Goal: Task Accomplishment & Management: Manage account settings

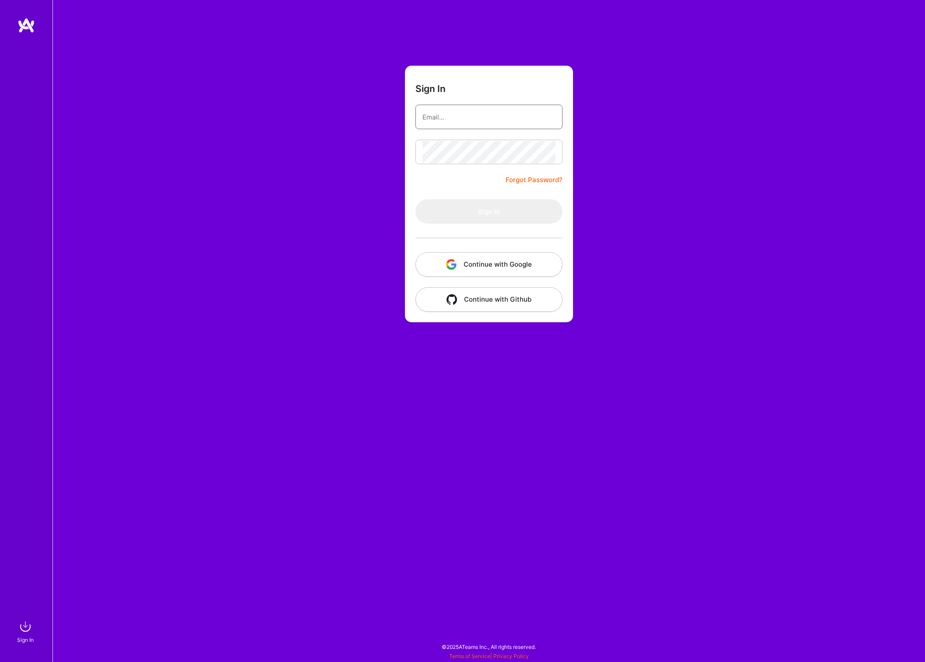
click at [478, 115] on input "email" at bounding box center [488, 117] width 133 height 22
type input "[PERSON_NAME][EMAIL_ADDRESS][DOMAIN_NAME]"
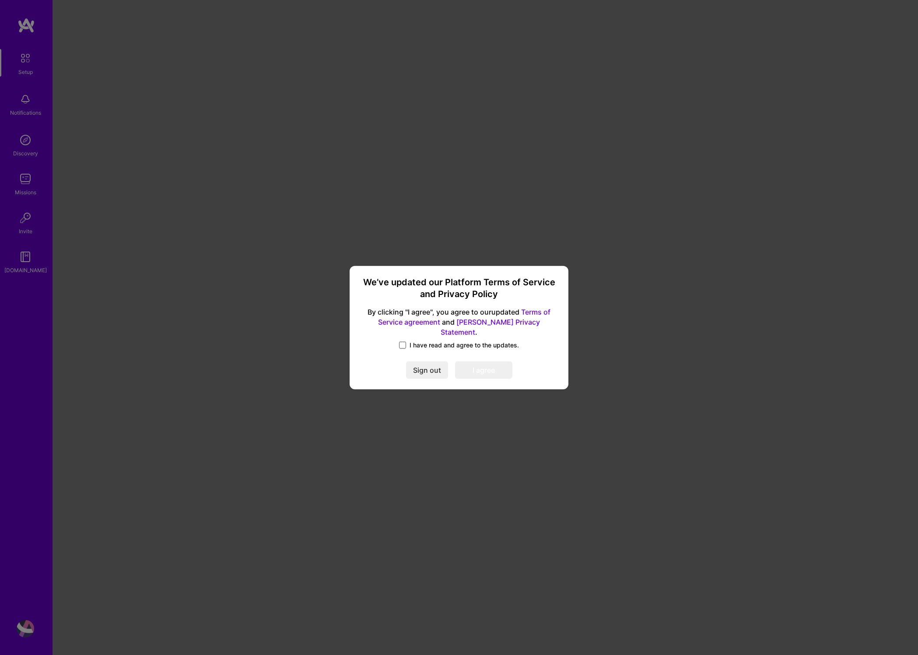
click at [404, 342] on span at bounding box center [402, 345] width 7 height 7
click at [0, 0] on input "I have read and agree to the updates." at bounding box center [0, 0] width 0 height 0
click at [475, 365] on button "I agree" at bounding box center [483, 371] width 57 height 18
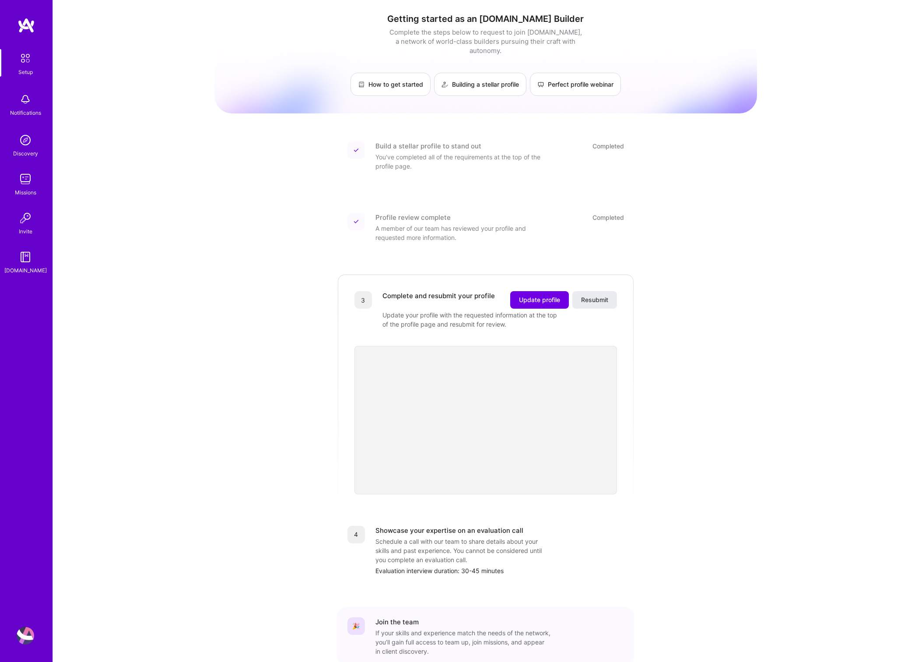
click at [181, 175] on div "Getting started as an [DOMAIN_NAME] Builder Complete the steps below to request…" at bounding box center [485, 357] width 865 height 715
click at [534, 295] on span "Update profile" at bounding box center [539, 299] width 41 height 9
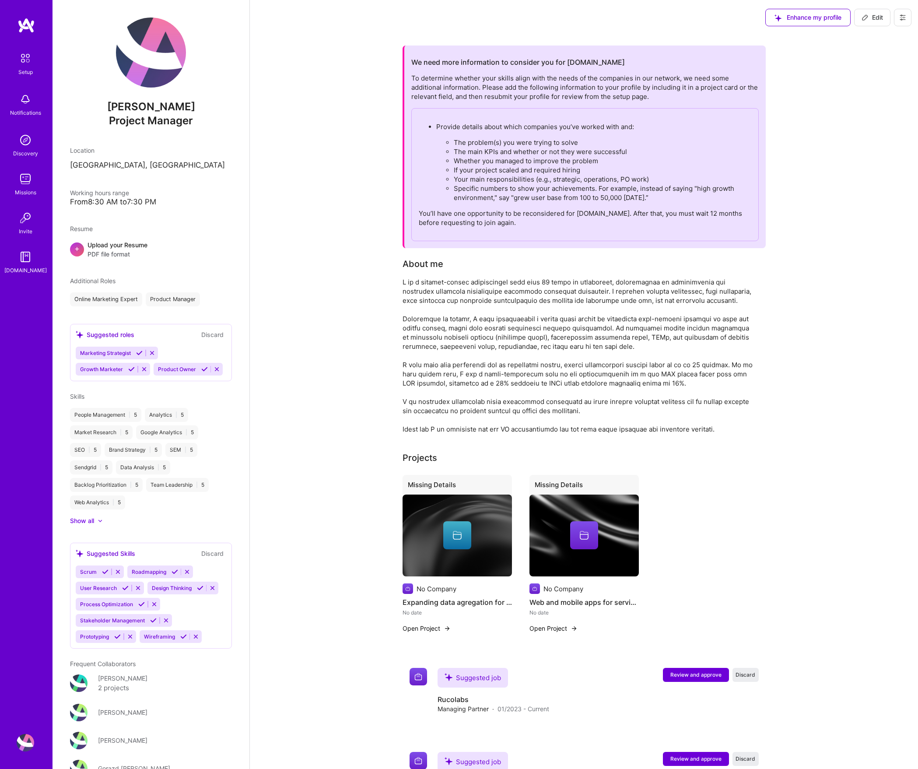
click at [544, 314] on div at bounding box center [578, 356] width 350 height 156
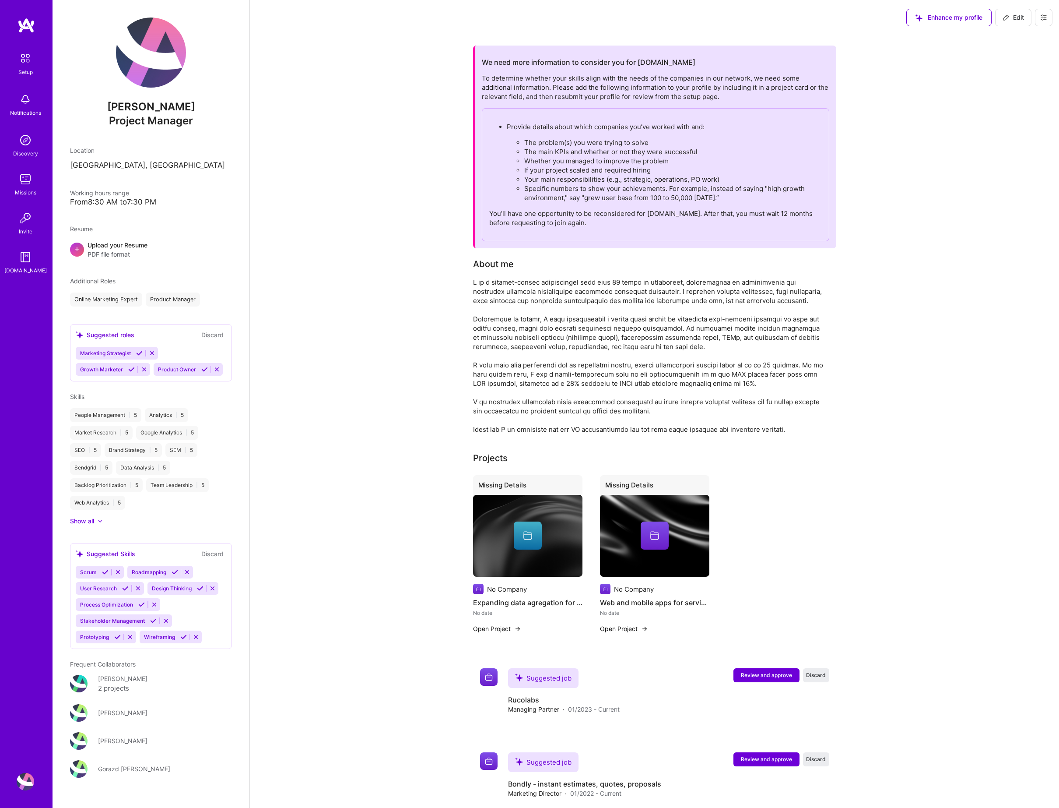
click at [367, 533] on div "We need more information to consider you for [DOMAIN_NAME] To determine whether…" at bounding box center [654, 770] width 809 height 1470
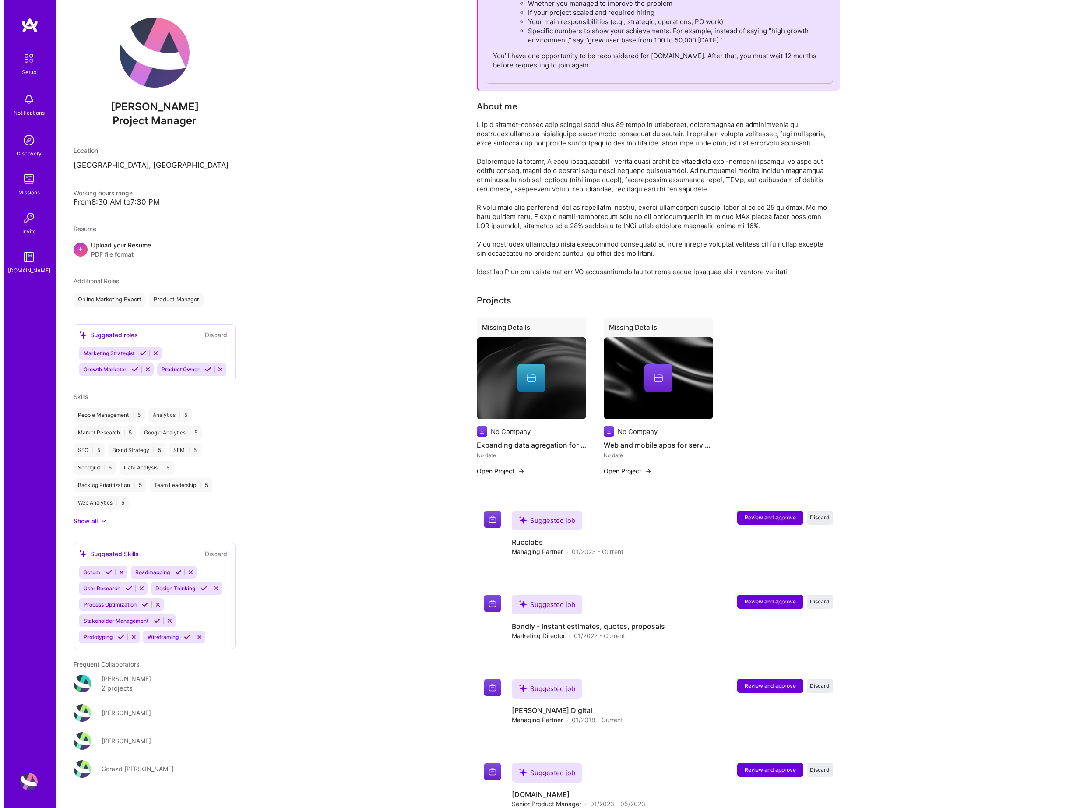
scroll to position [175, 0]
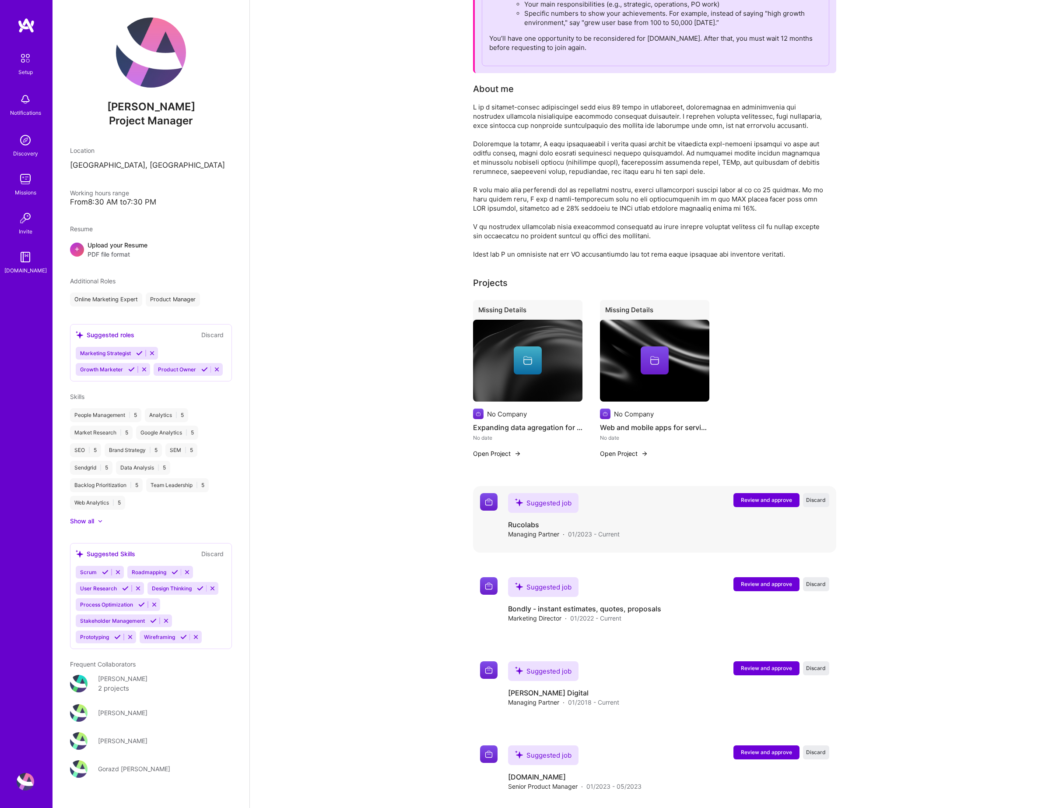
click at [759, 499] on span "Review and approve" at bounding box center [766, 499] width 51 height 7
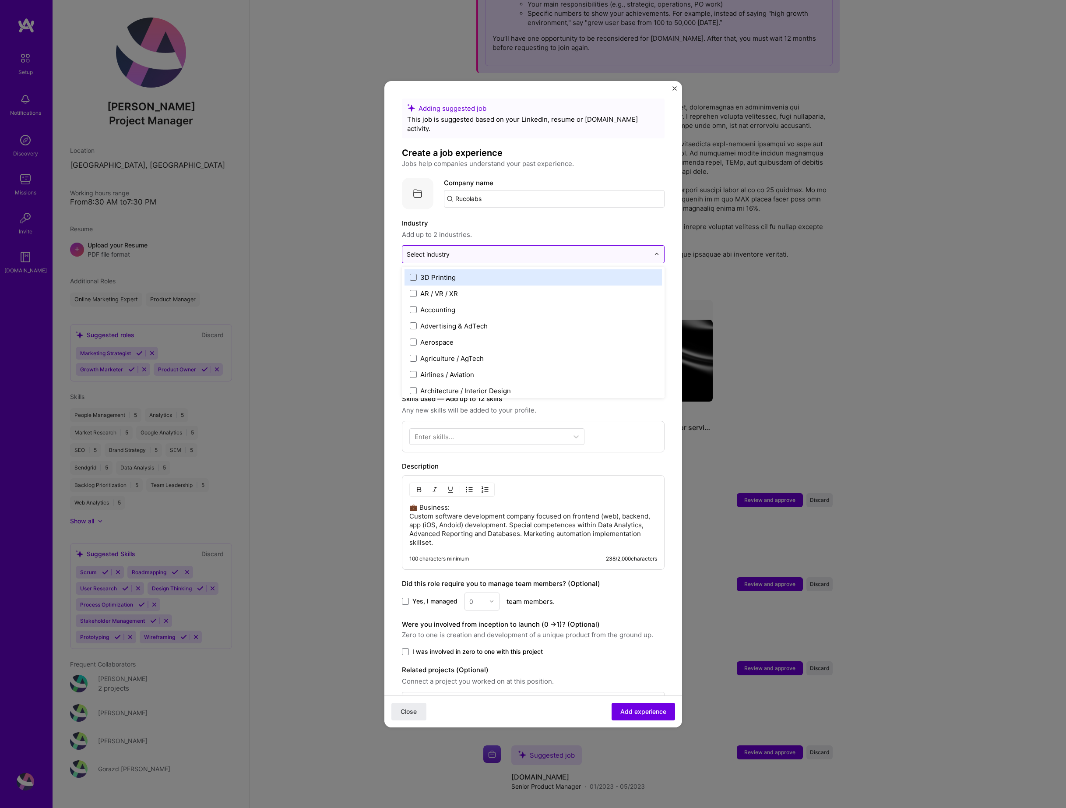
click at [550, 250] on input "text" at bounding box center [528, 254] width 243 height 9
type input "deve"
type input "age"
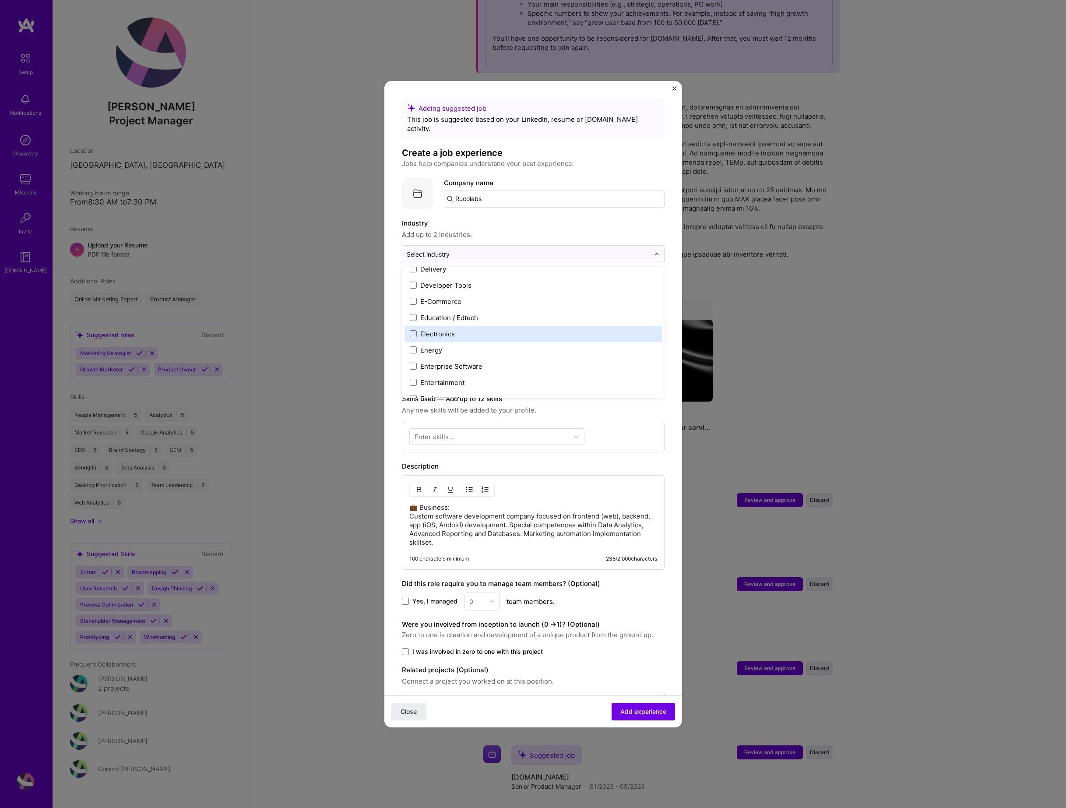
scroll to position [738, 0]
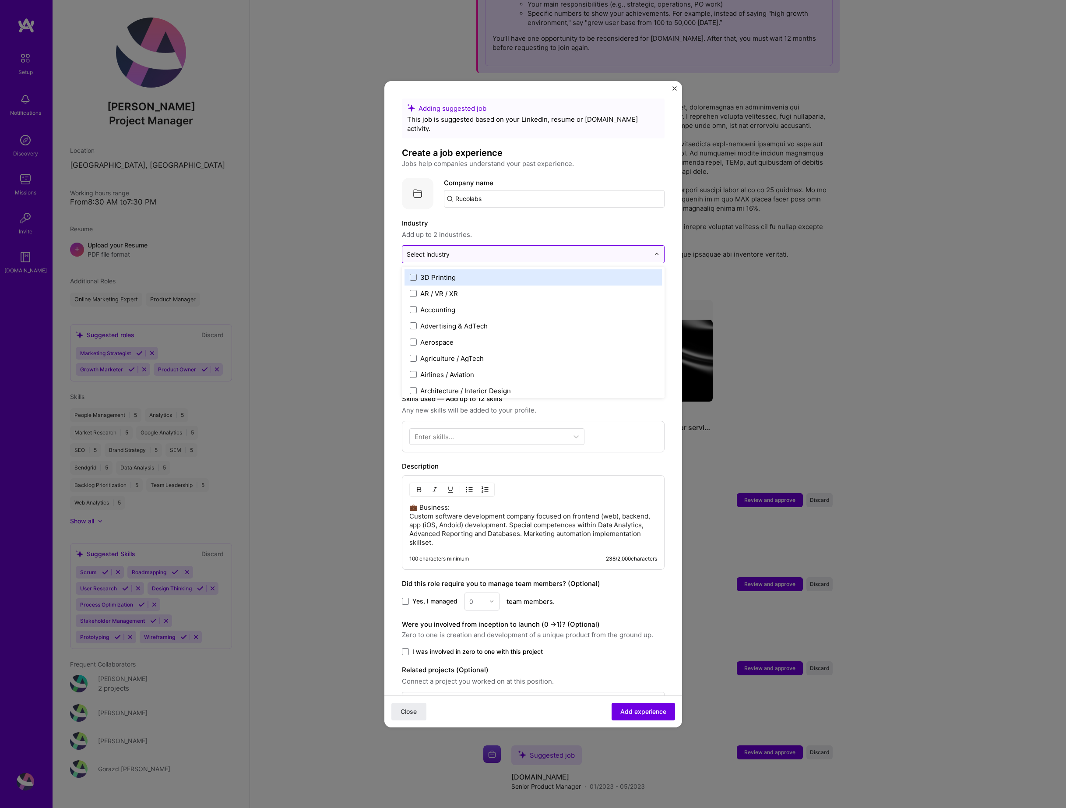
click at [443, 250] on div "Select industry 0" at bounding box center [428, 254] width 43 height 9
click at [525, 218] on label "Industry" at bounding box center [533, 223] width 263 height 11
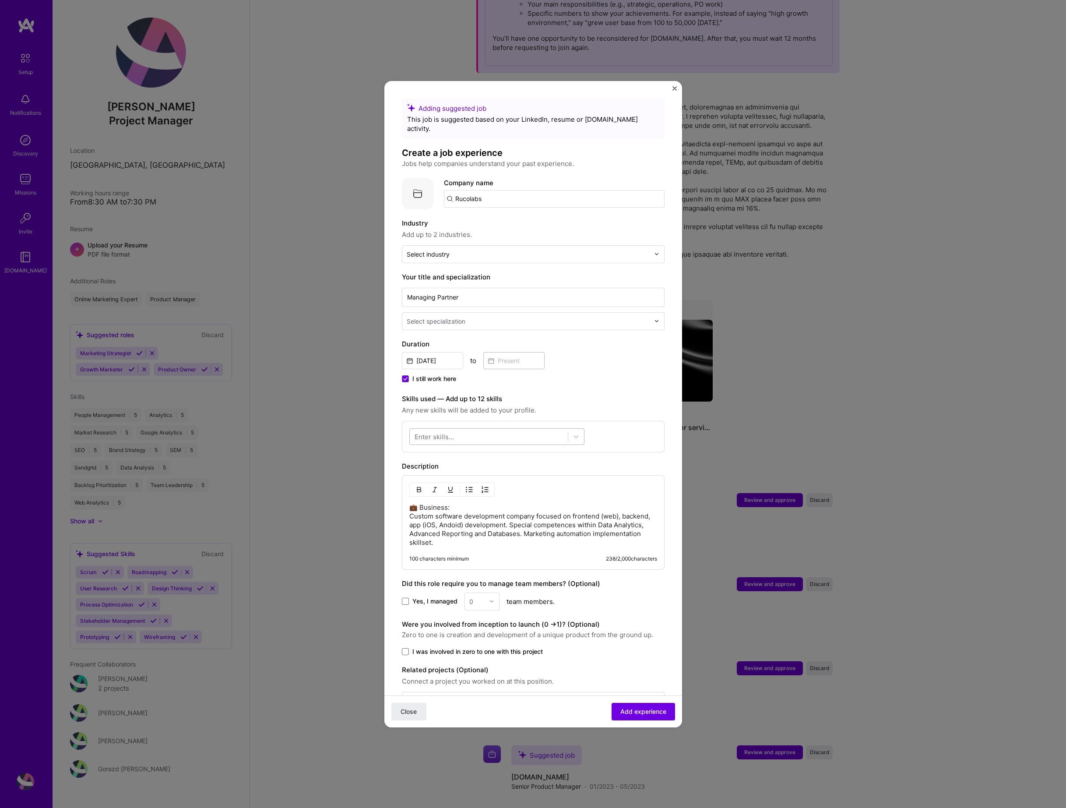
click at [500, 430] on div at bounding box center [489, 436] width 158 height 14
click at [416, 468] on span at bounding box center [418, 471] width 7 height 7
click at [0, 0] on input "checkbox" at bounding box center [0, 0] width 0 height 0
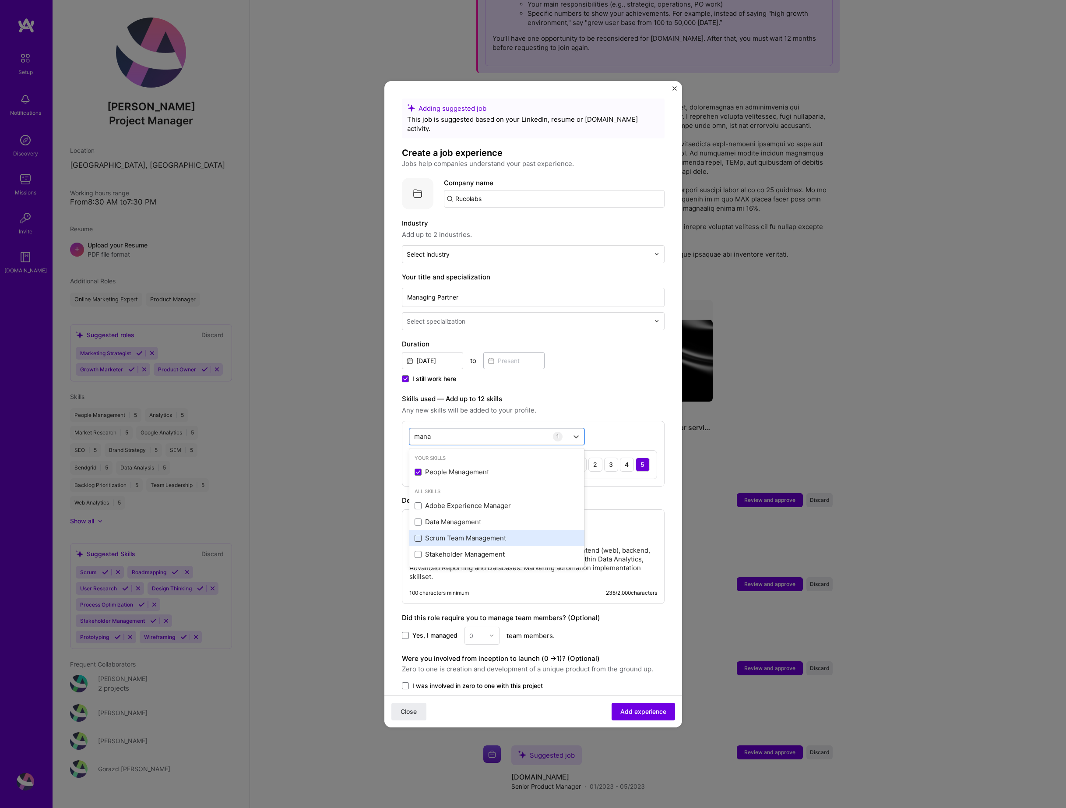
click at [417, 534] on span at bounding box center [418, 537] width 7 height 7
click at [0, 0] on input "checkbox" at bounding box center [0, 0] width 0 height 0
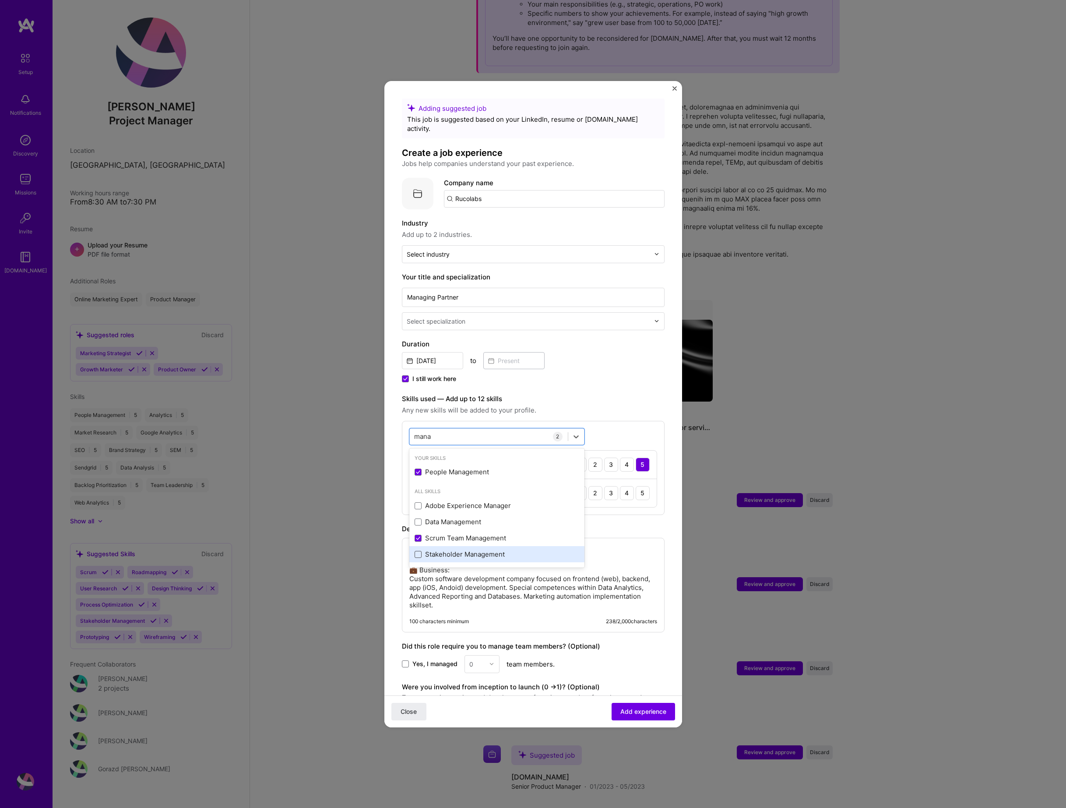
click at [418, 551] on span at bounding box center [418, 554] width 7 height 7
click at [0, 0] on input "checkbox" at bounding box center [0, 0] width 0 height 0
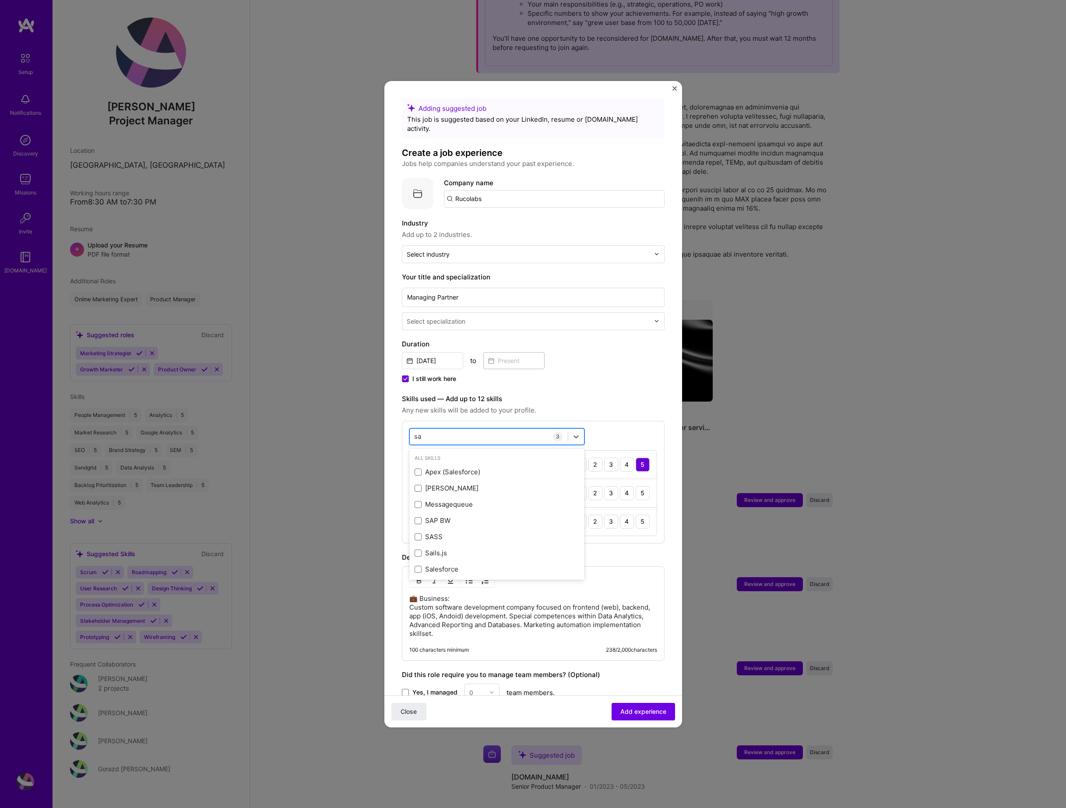
type input "s"
click at [418, 543] on span at bounding box center [418, 546] width 7 height 7
click at [0, 0] on input "checkbox" at bounding box center [0, 0] width 0 height 0
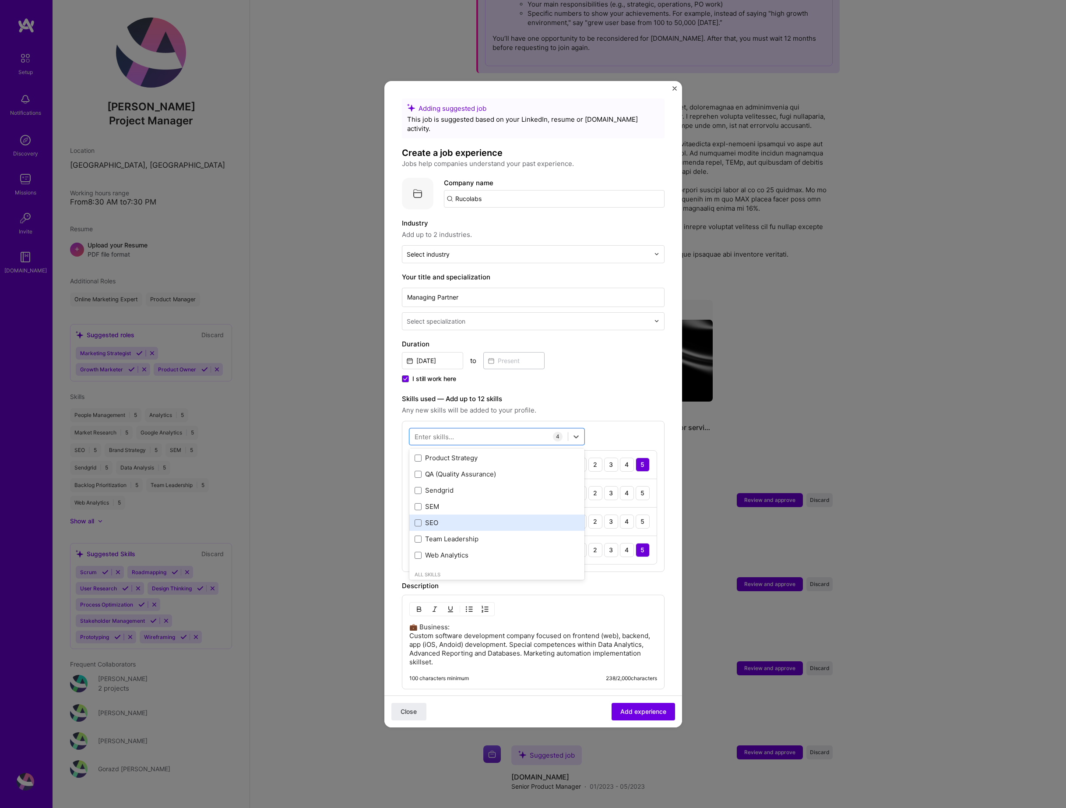
scroll to position [230, 0]
click at [419, 465] on span at bounding box center [418, 468] width 7 height 7
click at [0, 0] on input "checkbox" at bounding box center [0, 0] width 0 height 0
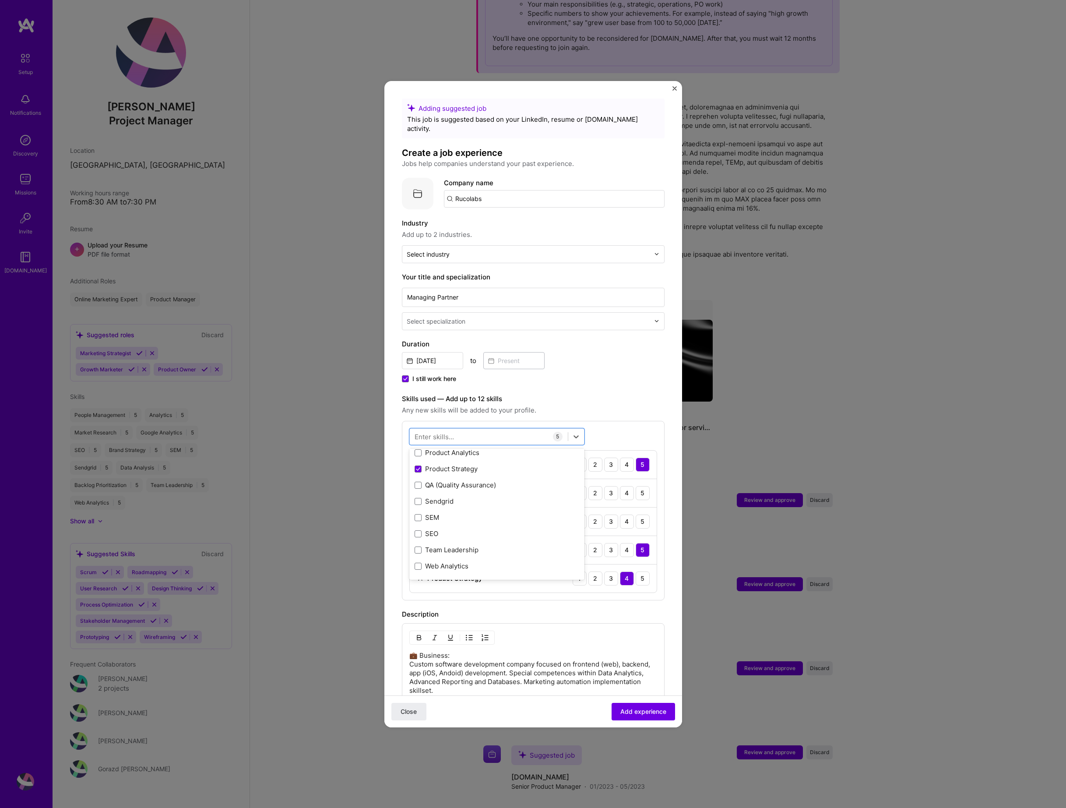
click at [585, 394] on label "Skills used — Add up to 12 skills" at bounding box center [533, 399] width 263 height 11
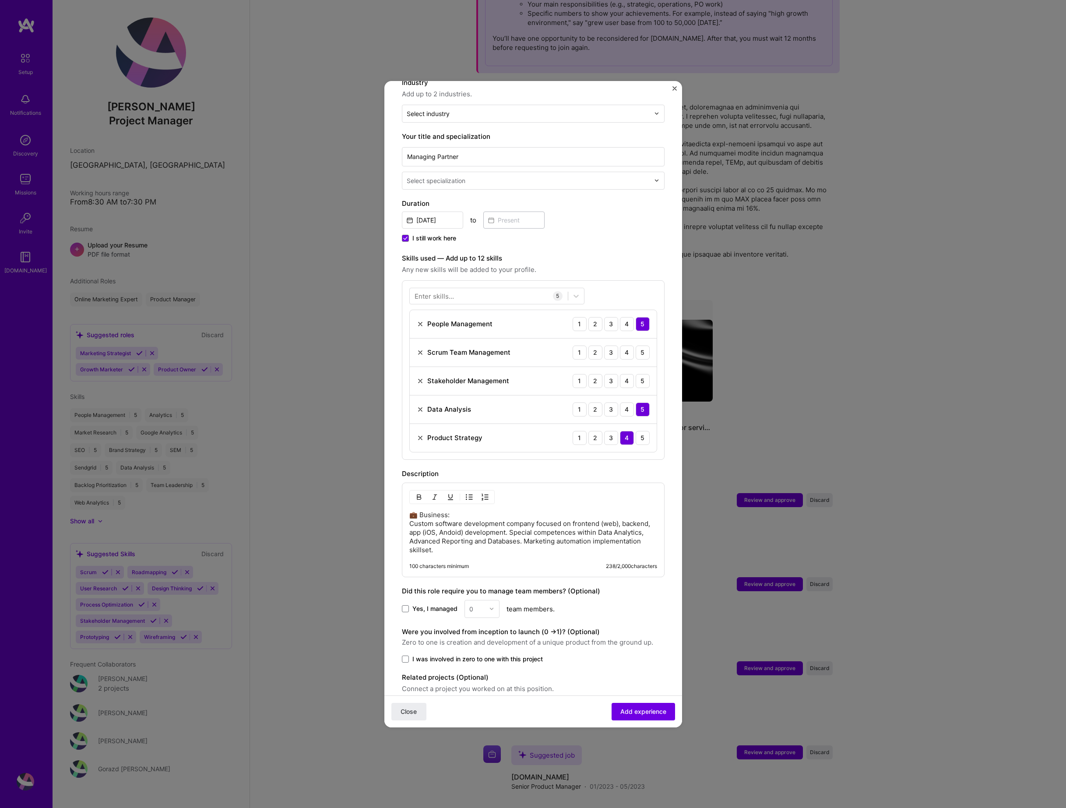
scroll to position [171, 0]
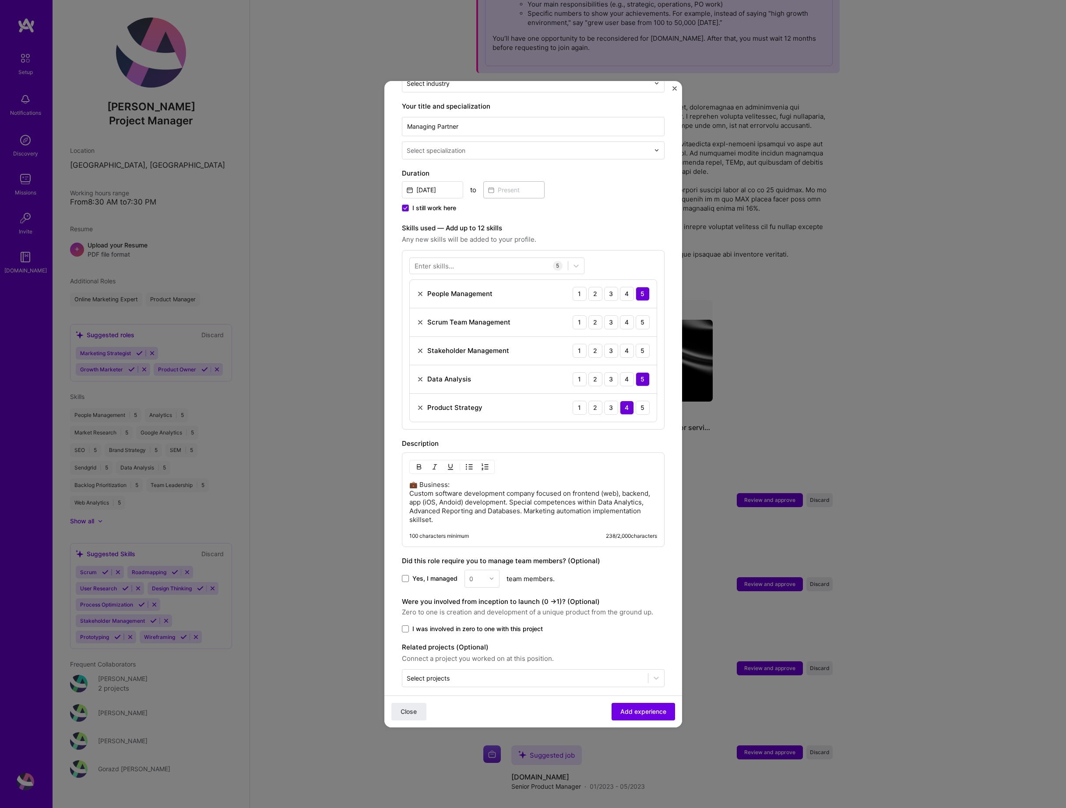
click at [436, 494] on p "💼 Business: Custom software development company focused on frontend (web), back…" at bounding box center [533, 502] width 248 height 44
click at [468, 513] on p "💼 Business: Custom software development company focused on frontend (web), back…" at bounding box center [533, 502] width 248 height 44
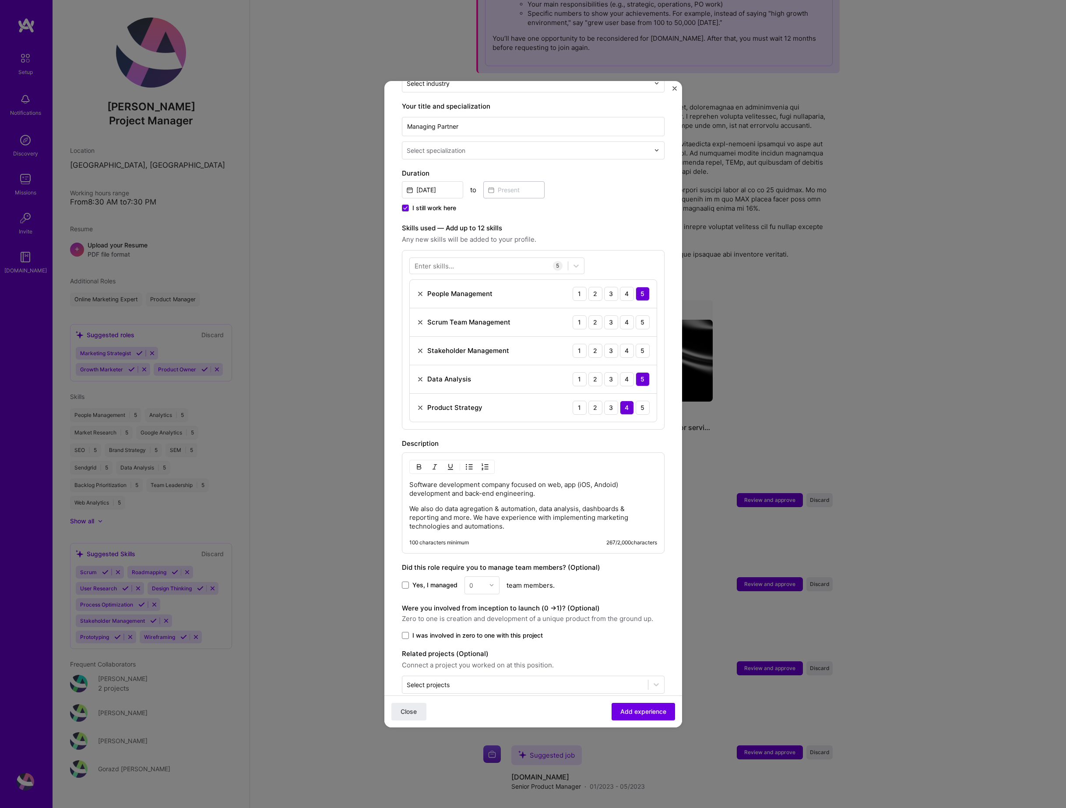
click at [411, 480] on p "Software development company focused on web, app (iOS, Andoid) development and …" at bounding box center [533, 489] width 248 height 18
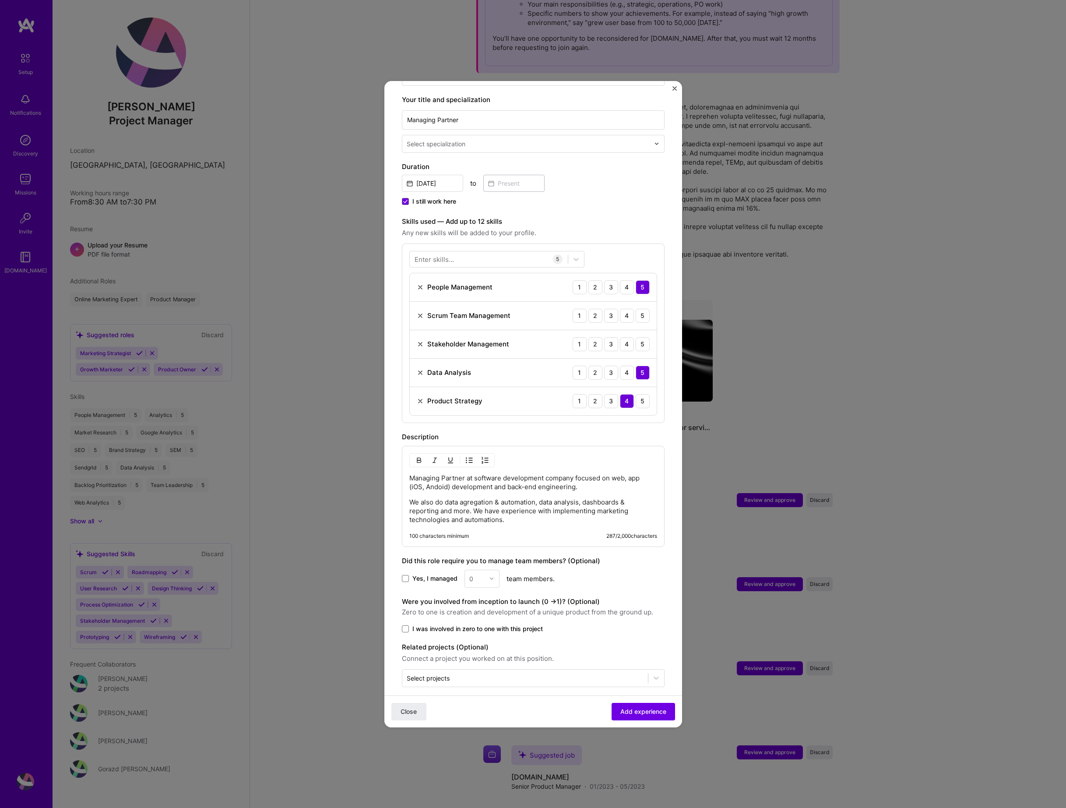
click at [418, 574] on span "Yes, I managed" at bounding box center [434, 578] width 45 height 9
click at [0, 0] on input "Yes, I managed" at bounding box center [0, 0] width 0 height 0
click at [489, 576] on img at bounding box center [491, 578] width 5 height 5
click at [486, 661] on div "10" at bounding box center [482, 692] width 30 height 16
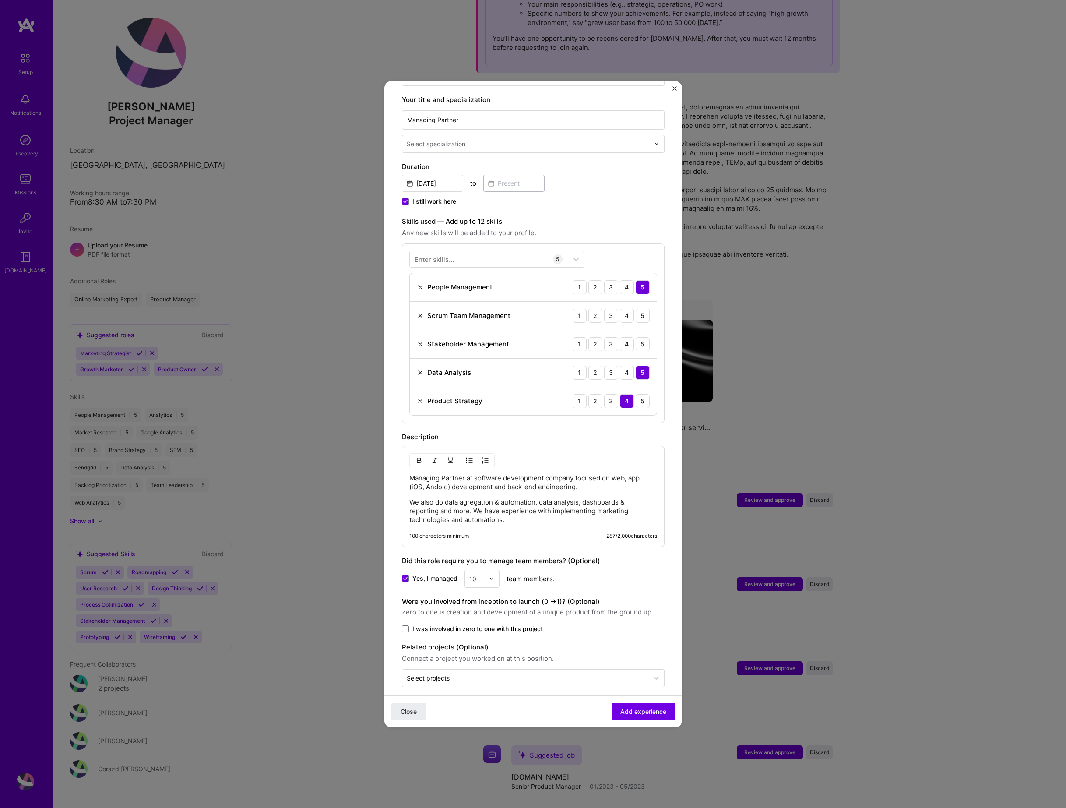
click at [495, 624] on span "I was involved in zero to one with this project" at bounding box center [477, 628] width 130 height 9
click at [0, 0] on input "I was involved in zero to one with this project" at bounding box center [0, 0] width 0 height 0
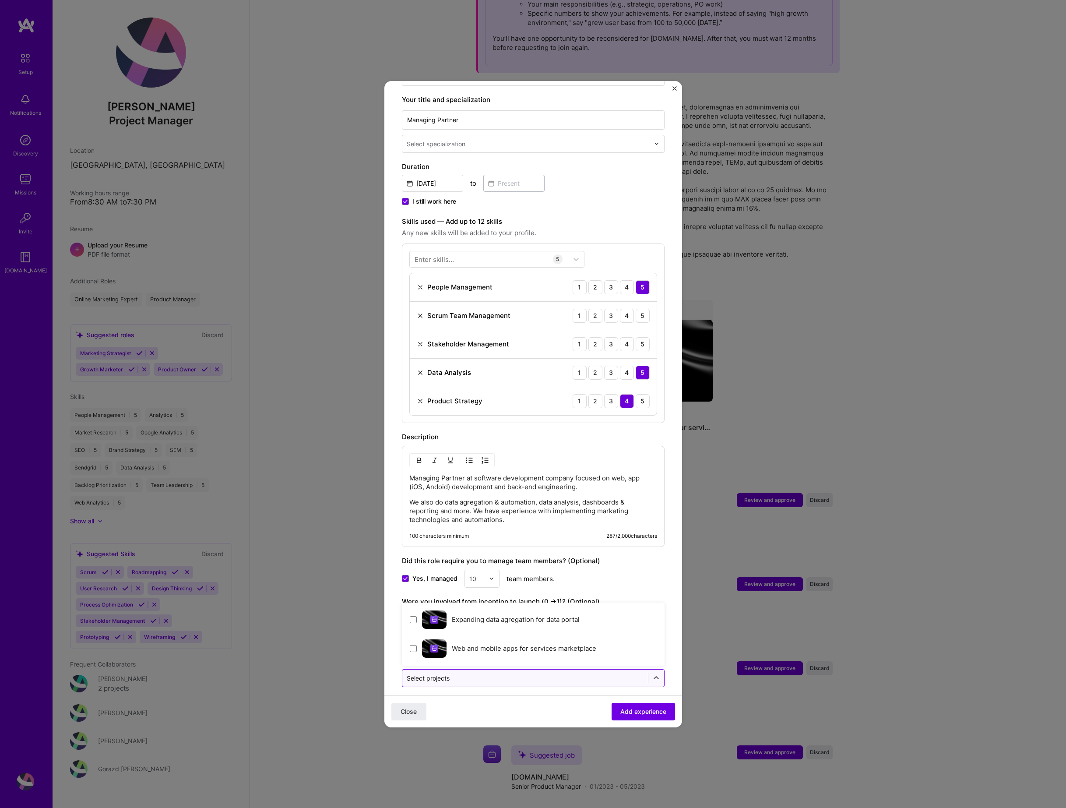
click at [511, 661] on input "text" at bounding box center [525, 677] width 237 height 9
click at [519, 661] on form "Adding suggested job This job is suggested based on your LinkedIn, resume or [D…" at bounding box center [533, 328] width 298 height 815
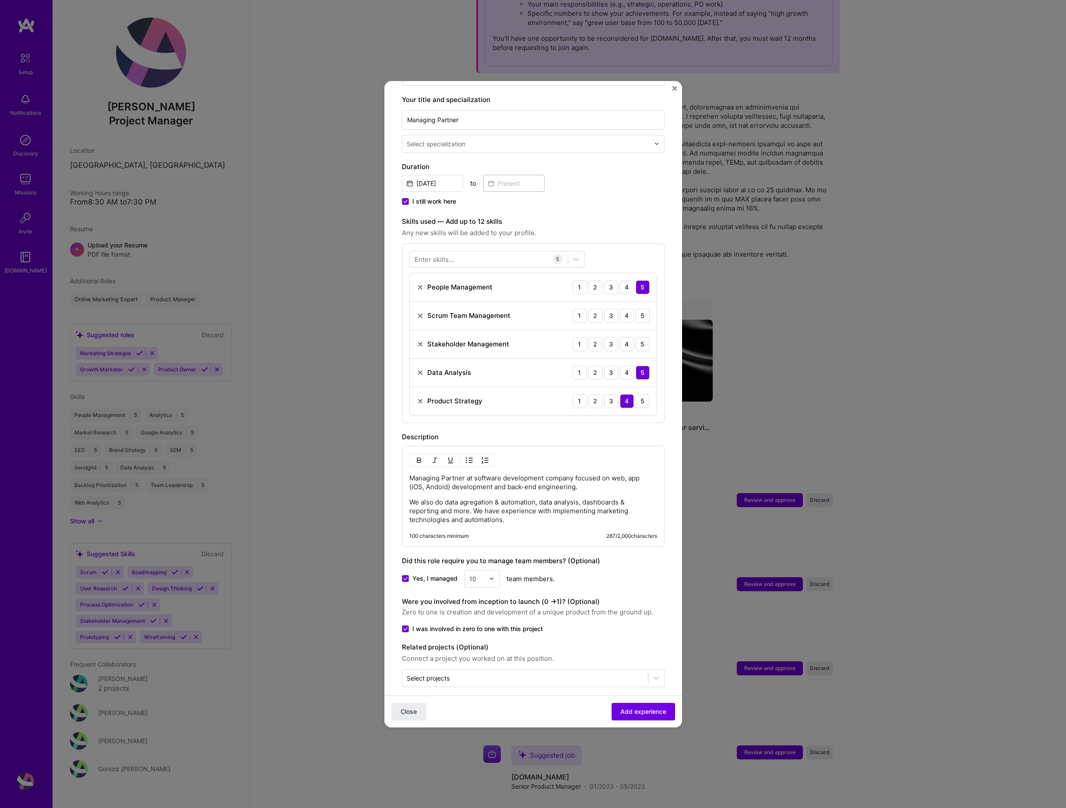
scroll to position [0, 0]
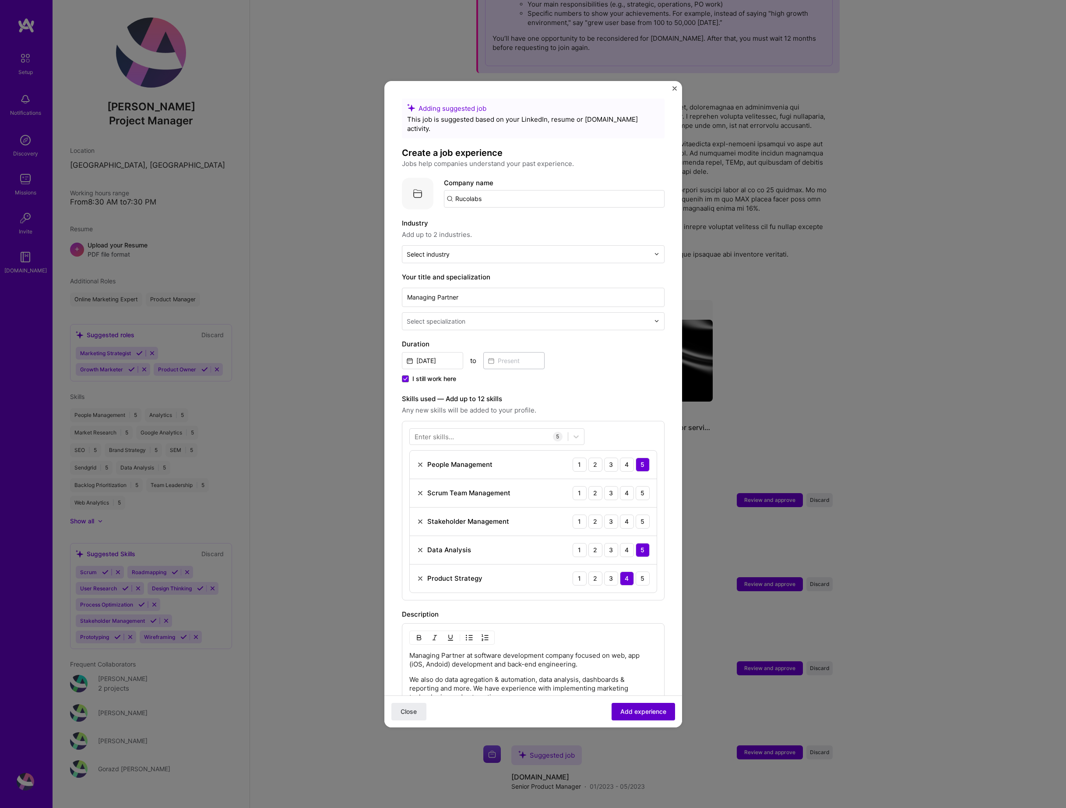
click at [644, 661] on span "Add experience" at bounding box center [643, 711] width 46 height 9
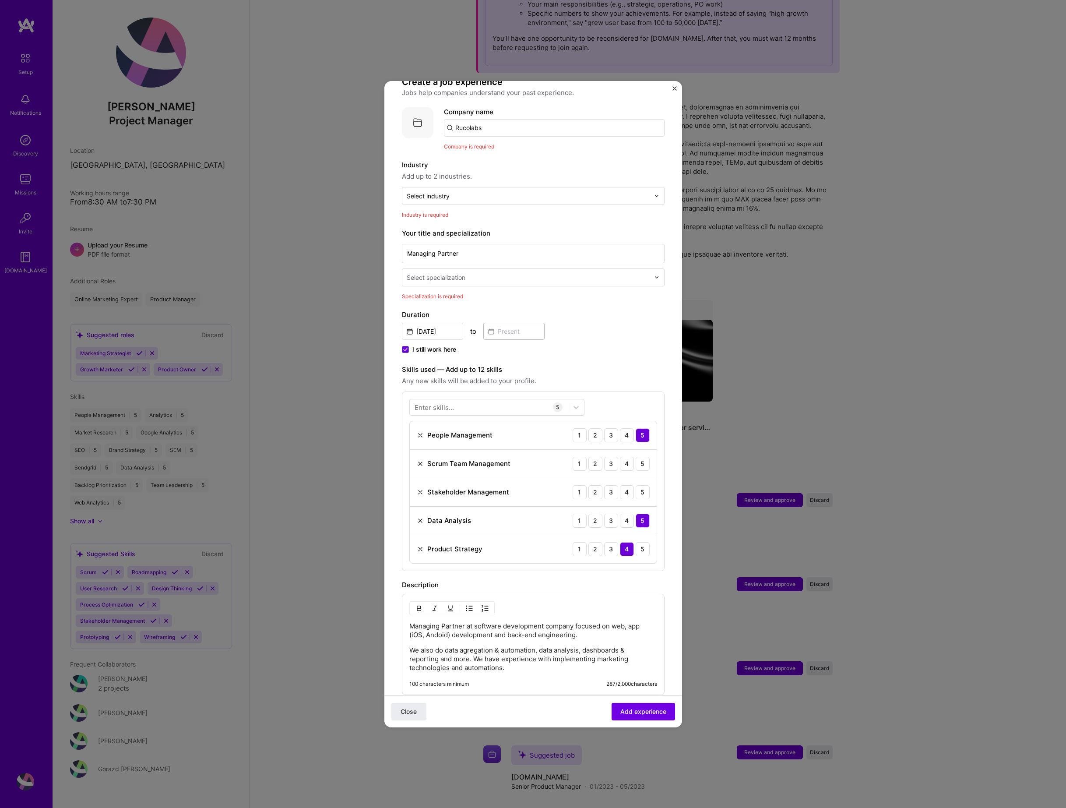
scroll to position [88, 0]
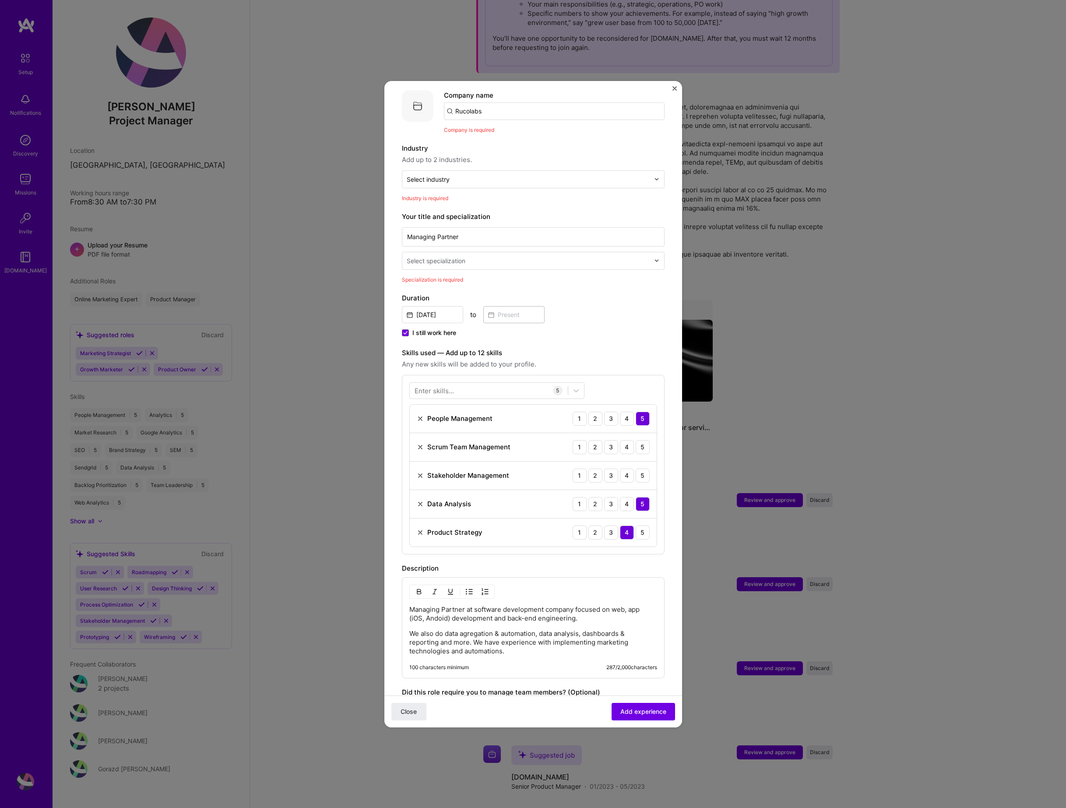
click at [434, 256] on div "Select specialization" at bounding box center [436, 260] width 59 height 9
type input "manage"
click at [504, 324] on div "Management Consultant" at bounding box center [532, 332] width 257 height 16
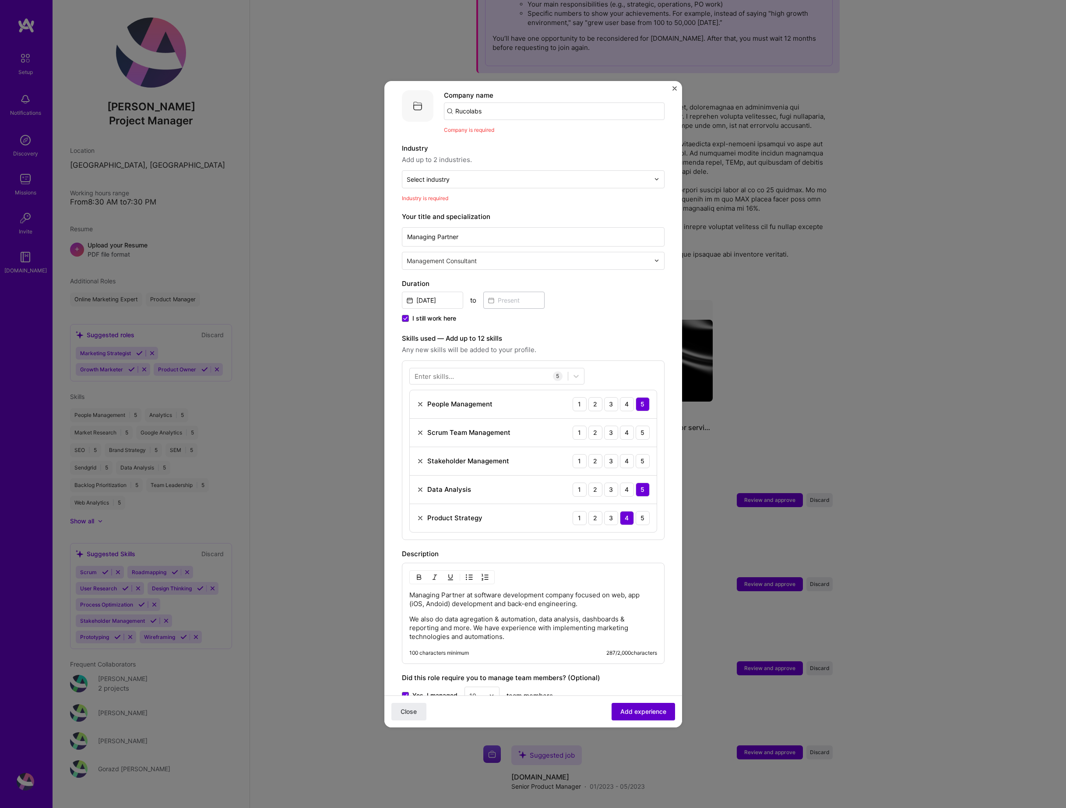
click at [640, 661] on span "Add experience" at bounding box center [643, 711] width 46 height 9
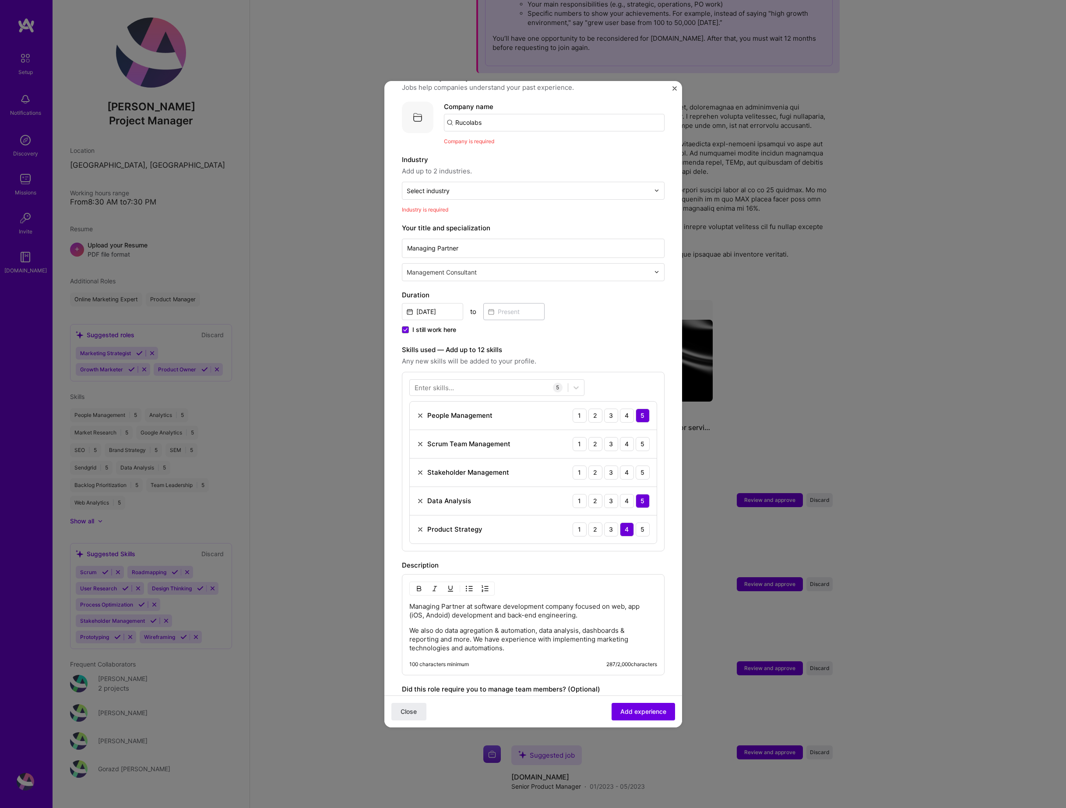
scroll to position [64, 0]
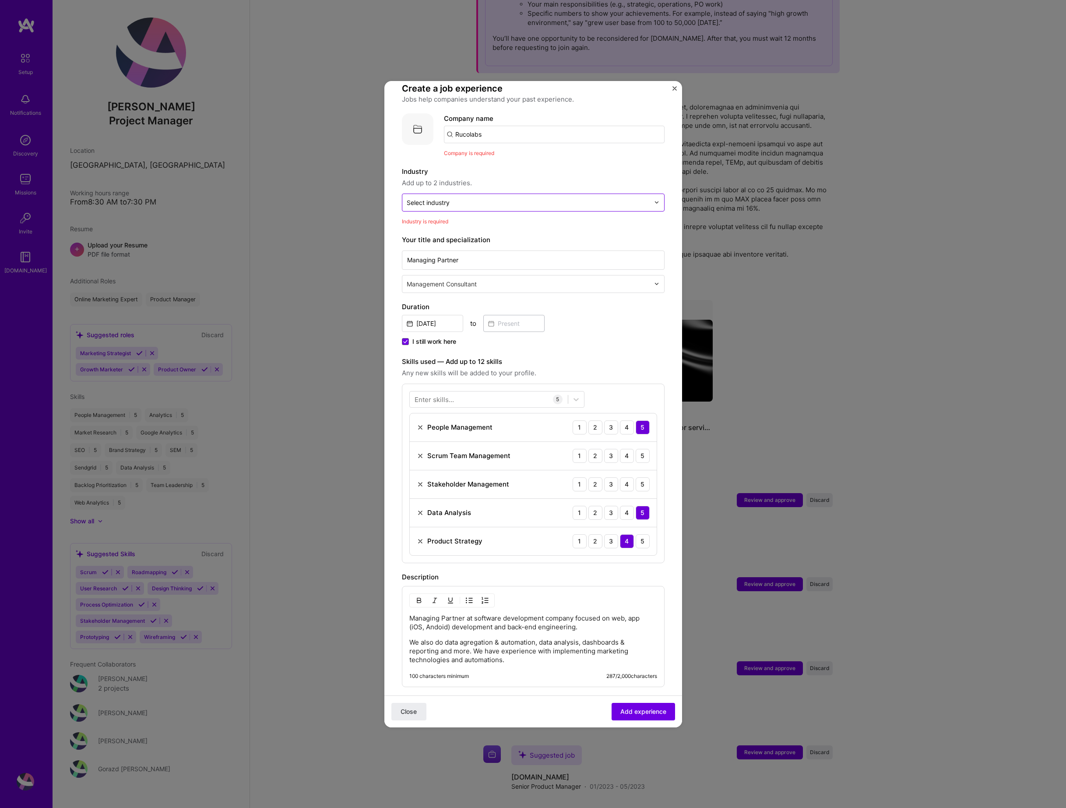
click at [478, 198] on input "text" at bounding box center [528, 202] width 243 height 9
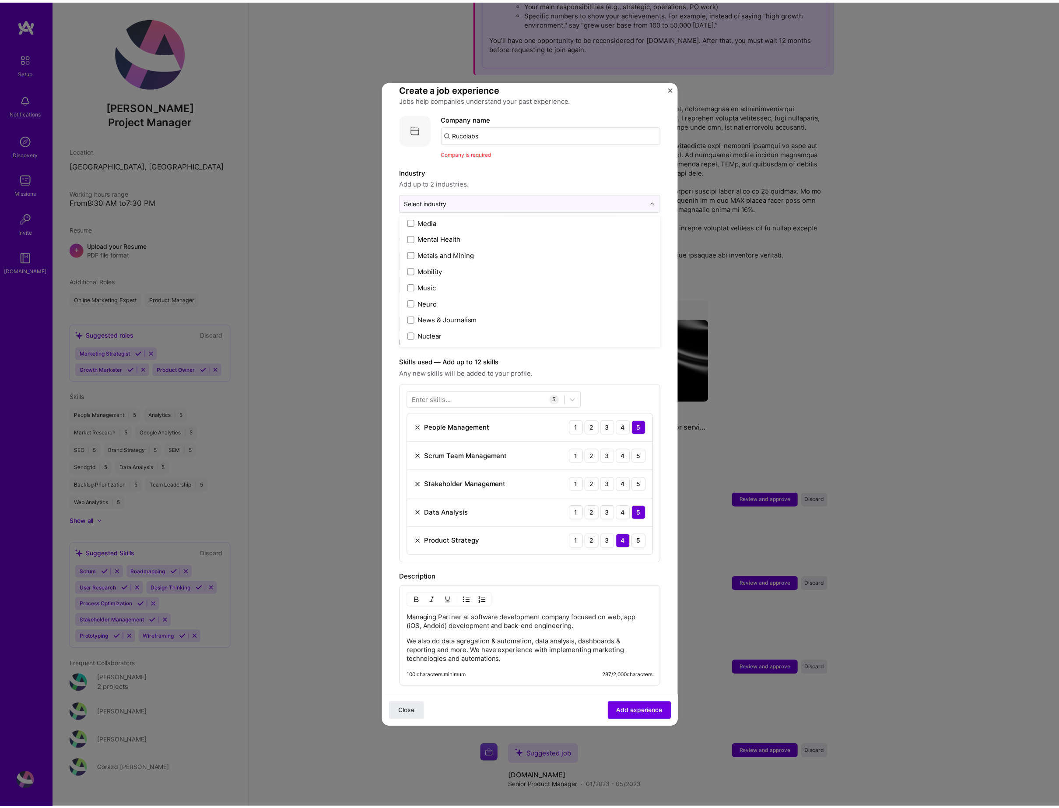
scroll to position [1499, 0]
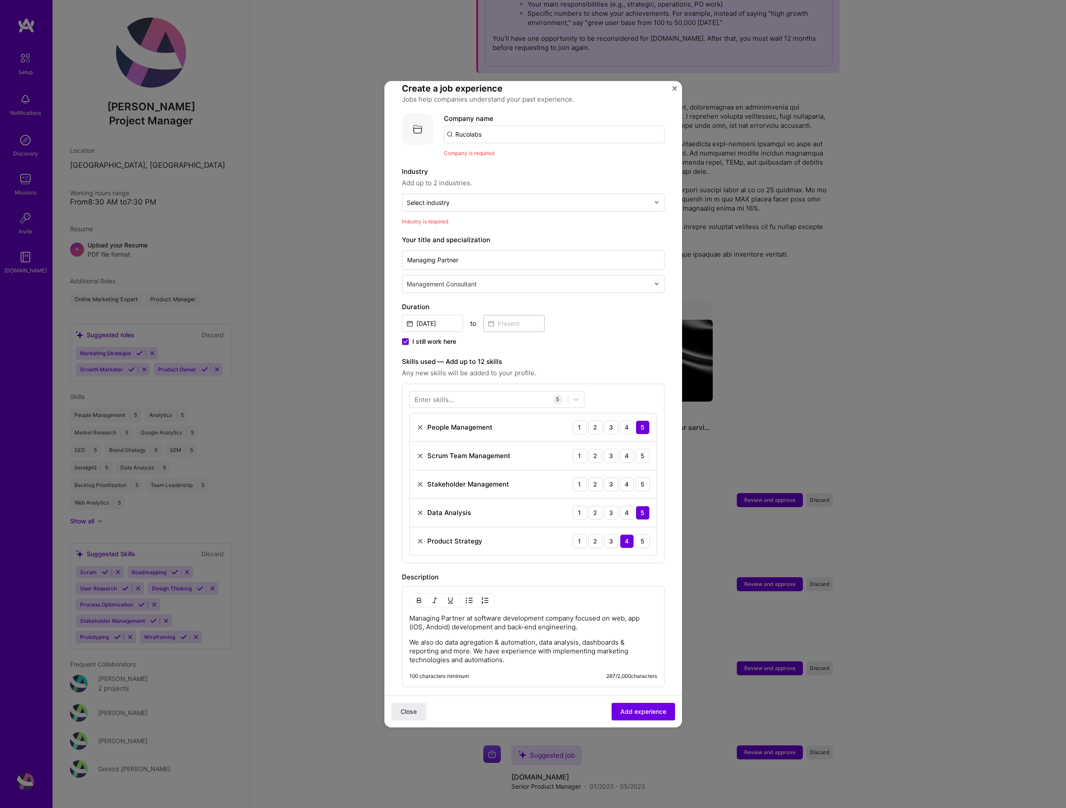
click at [347, 285] on div "Adding suggested job This job is suggested based on your LinkedIn, resume or [D…" at bounding box center [533, 404] width 1066 height 808
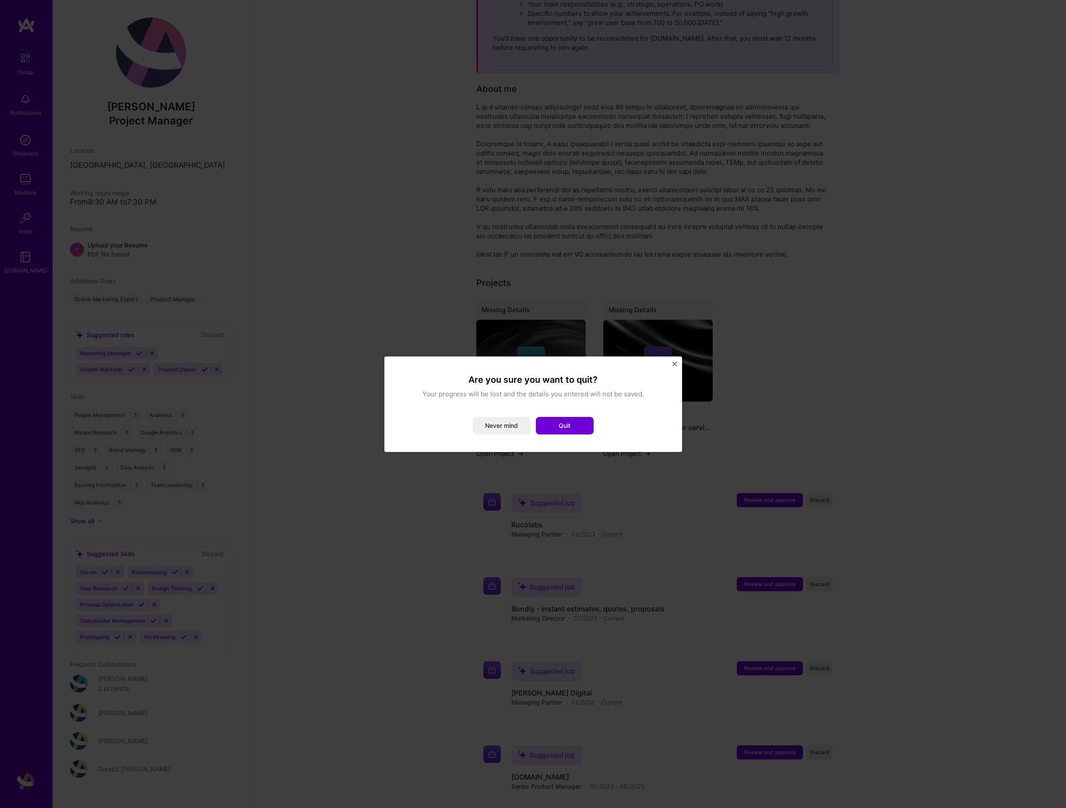
click at [672, 362] on img "Close" at bounding box center [674, 364] width 4 height 4
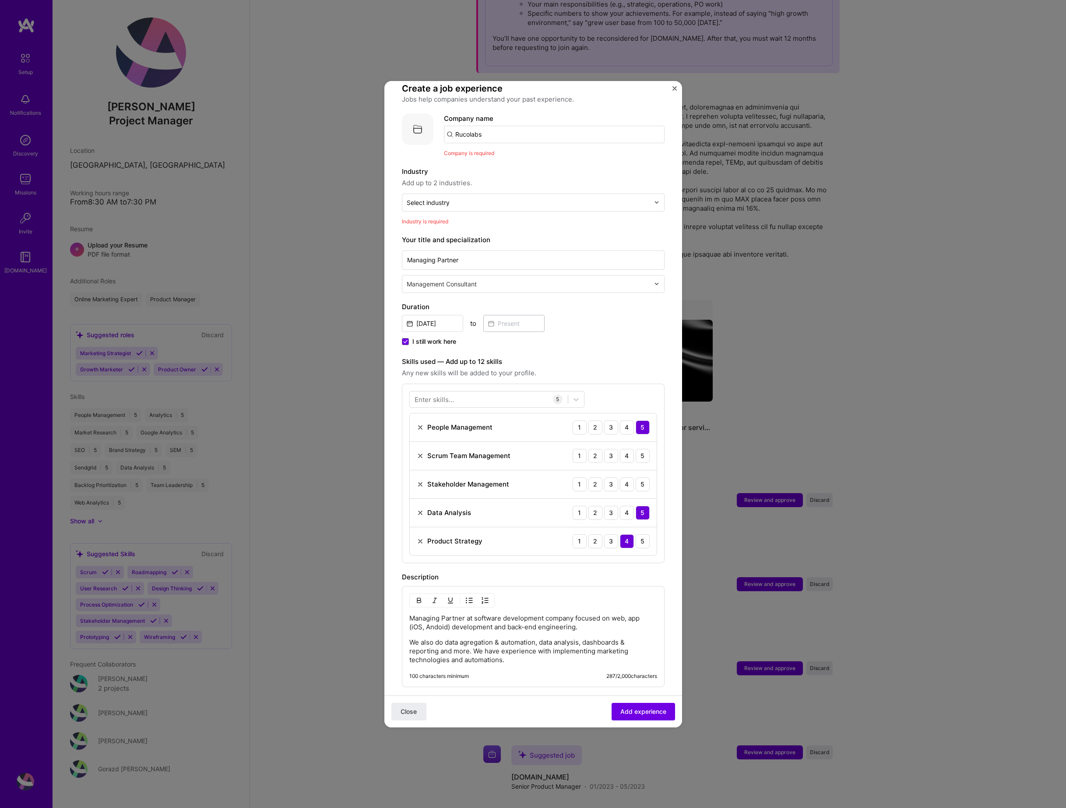
click at [674, 88] on img "Close" at bounding box center [674, 88] width 4 height 4
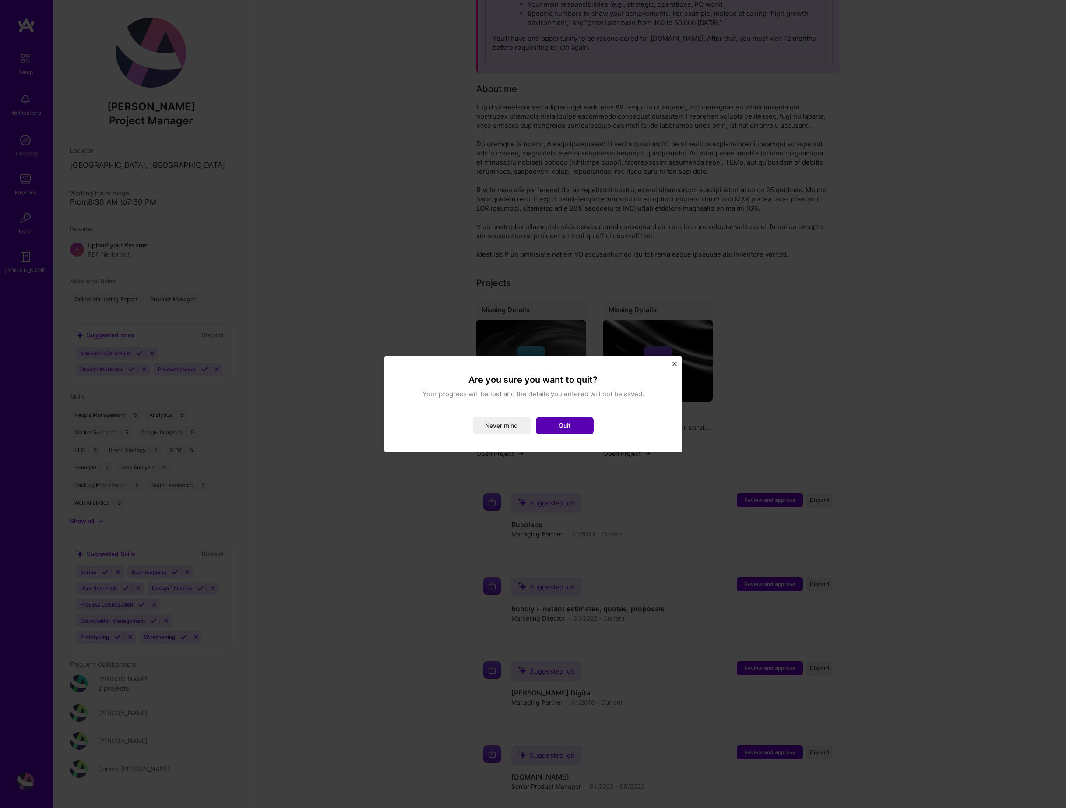
click at [567, 422] on button "Quit" at bounding box center [565, 426] width 58 height 18
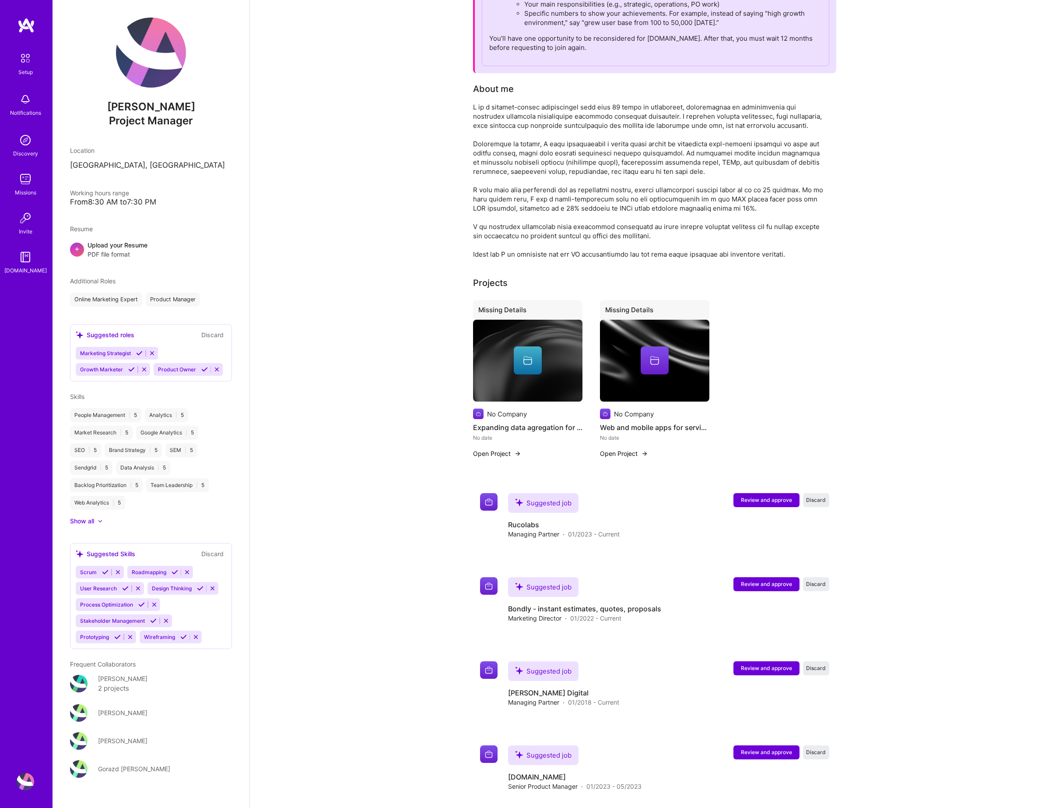
click at [26, 661] on img at bounding box center [26, 782] width 18 height 18
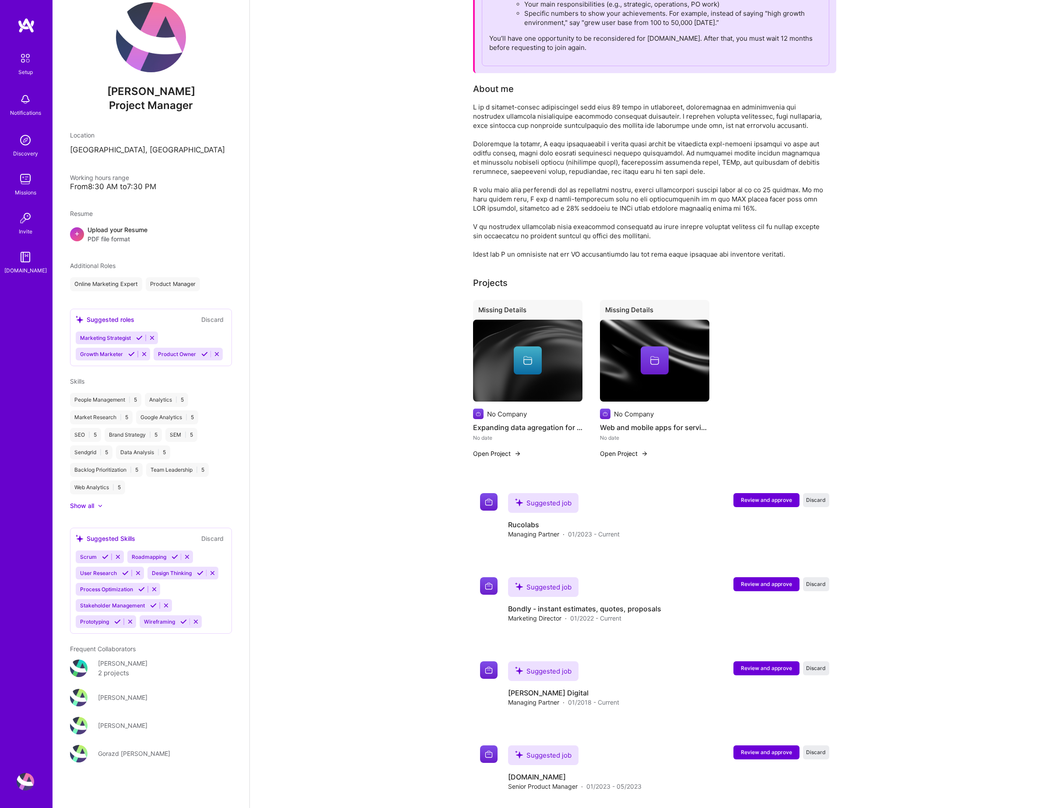
click at [28, 57] on img at bounding box center [25, 58] width 18 height 18
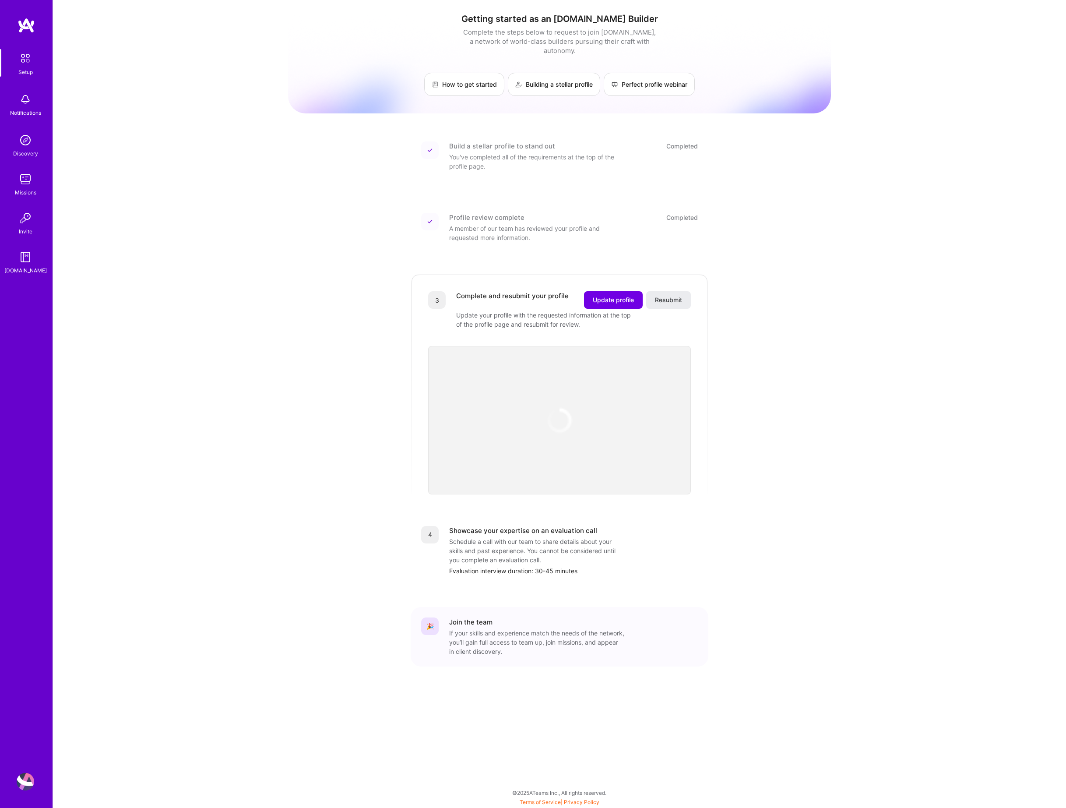
click at [27, 661] on img at bounding box center [26, 782] width 18 height 18
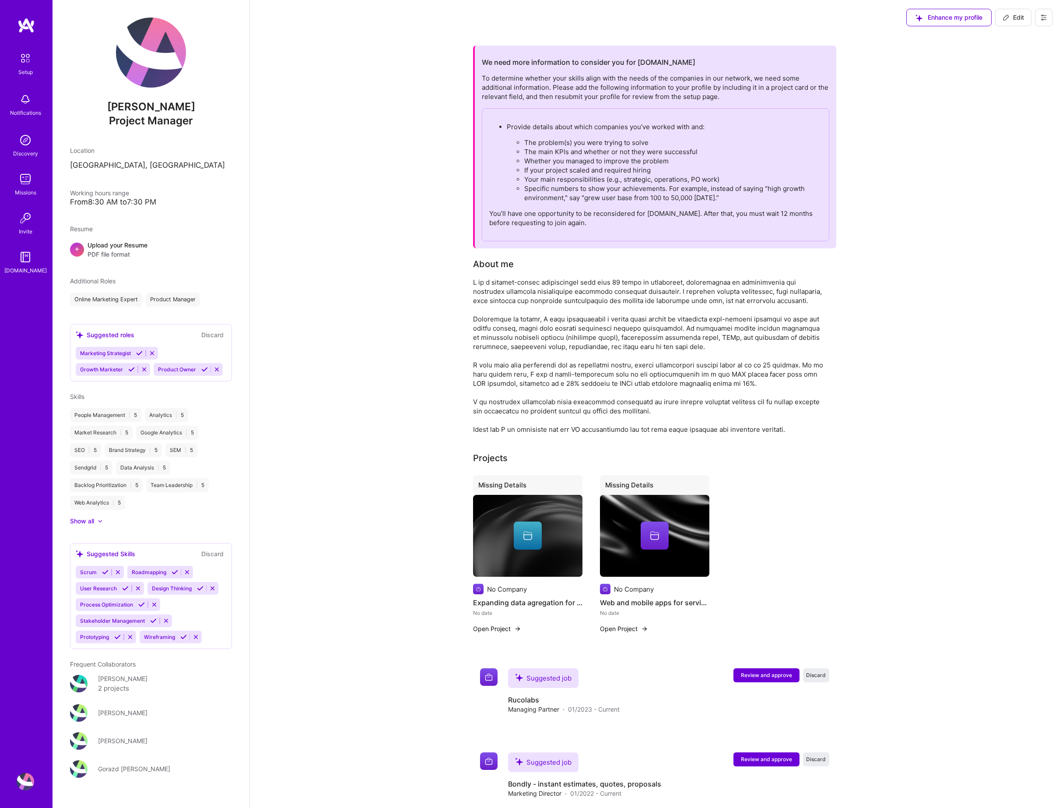
click at [23, 661] on img at bounding box center [26, 782] width 18 height 18
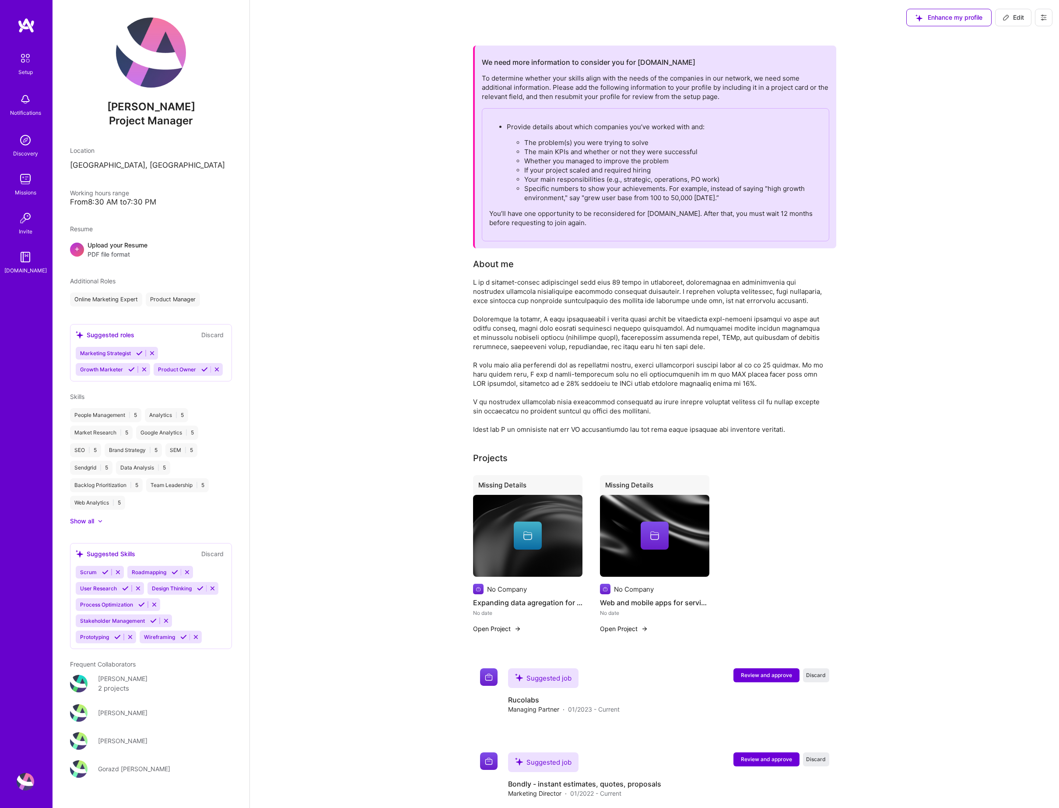
scroll to position [32, 0]
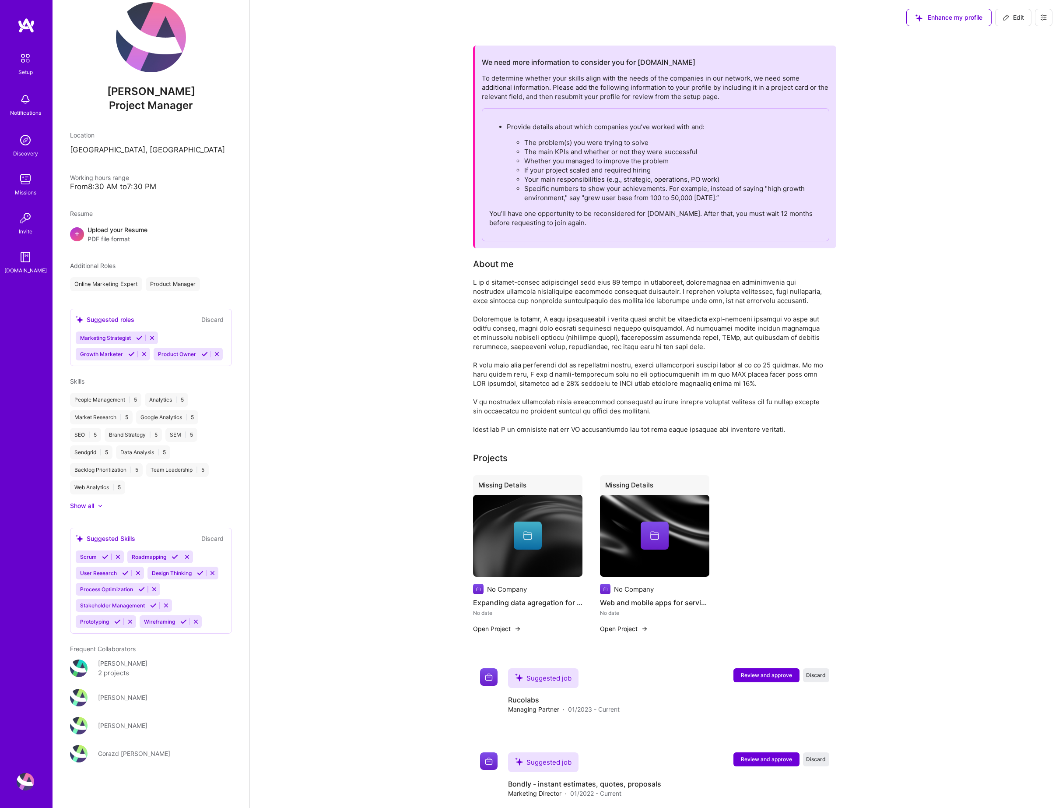
click at [925, 19] on icon at bounding box center [1044, 17] width 7 height 7
click at [925, 39] on button "Settings" at bounding box center [1020, 37] width 66 height 22
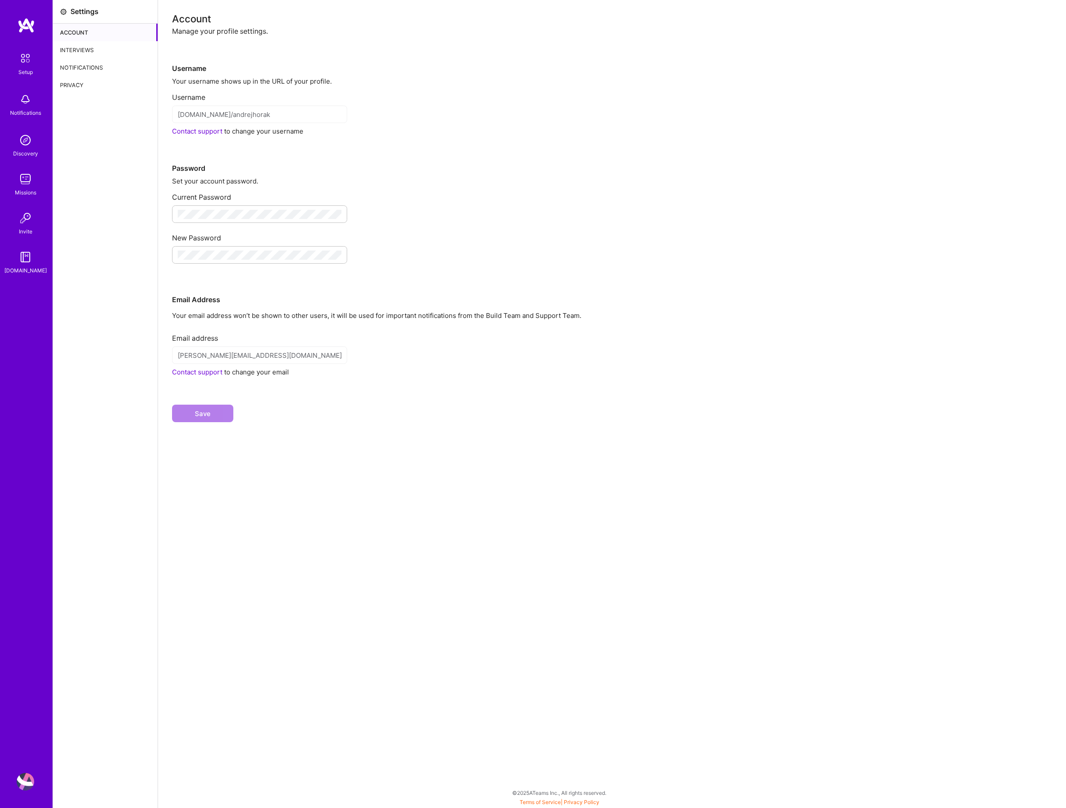
click at [83, 85] on div "Privacy" at bounding box center [105, 85] width 105 height 18
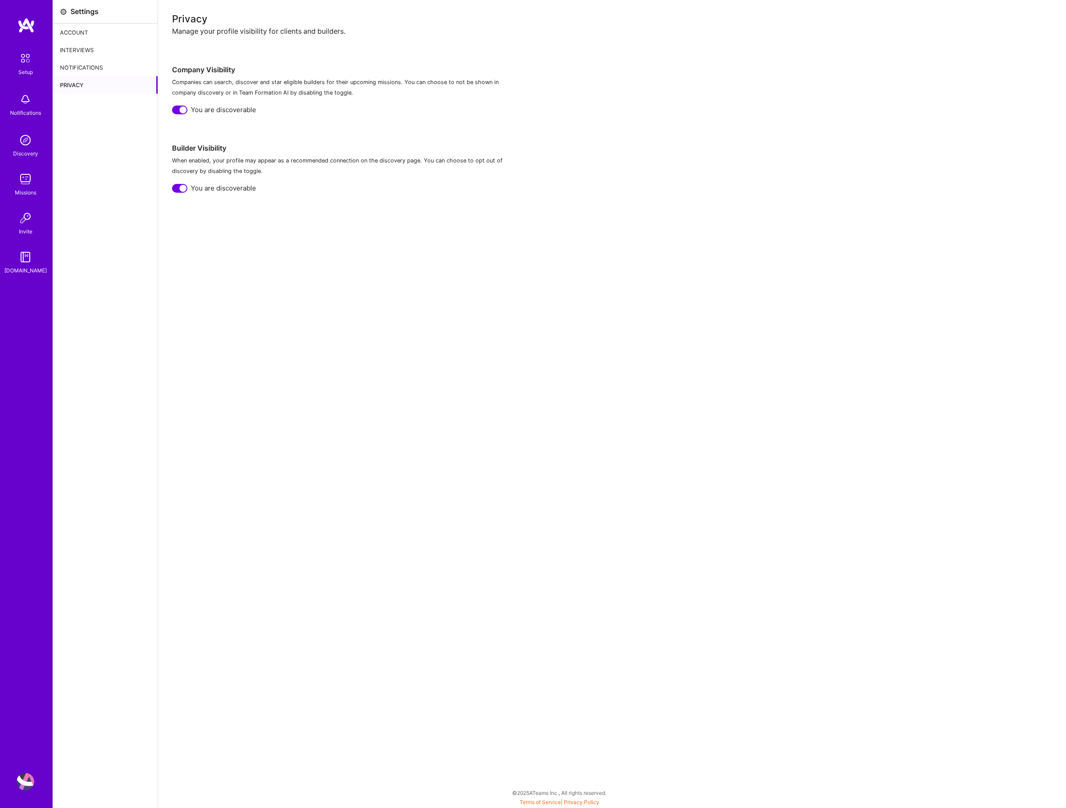
click at [103, 68] on div "Notifications" at bounding box center [105, 68] width 105 height 18
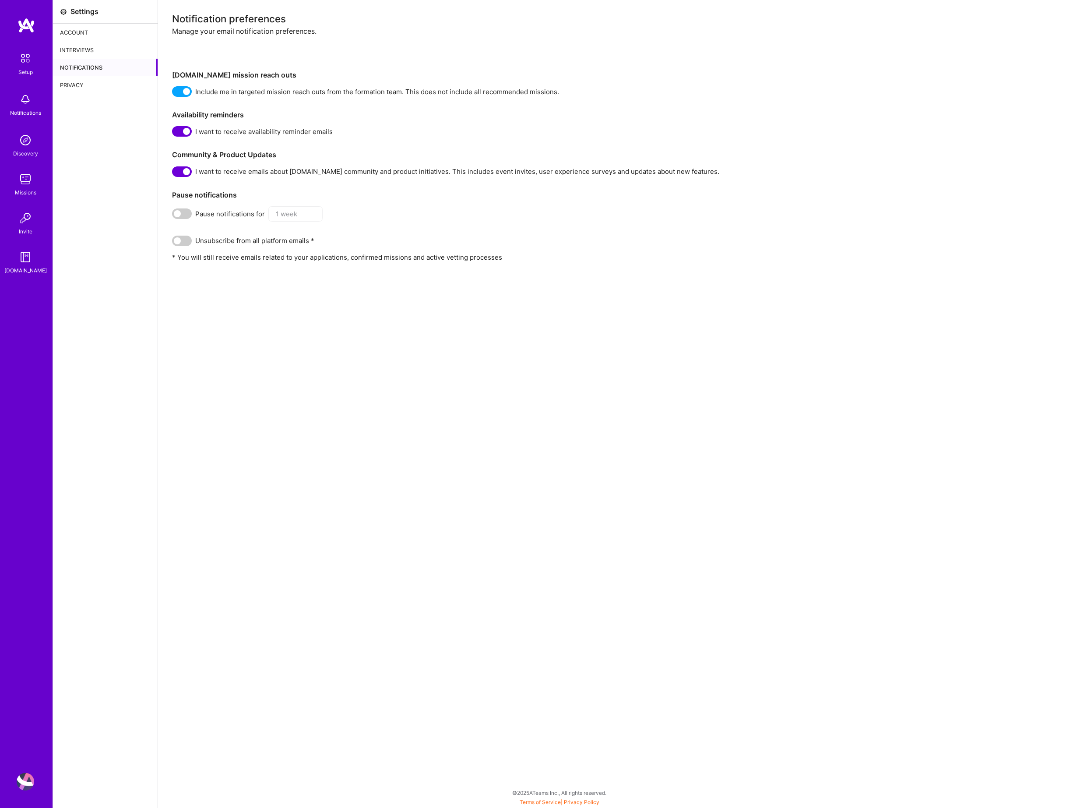
click at [98, 53] on div "Interviews" at bounding box center [105, 50] width 105 height 18
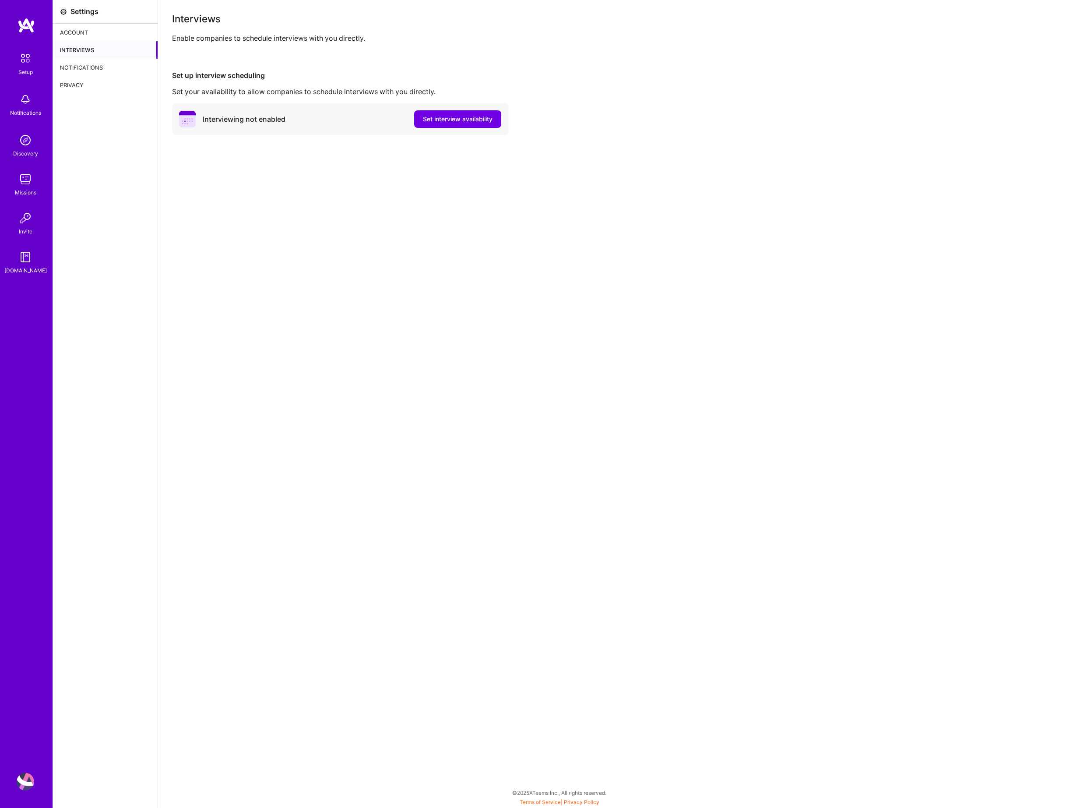
click at [98, 38] on div "Account" at bounding box center [105, 33] width 105 height 18
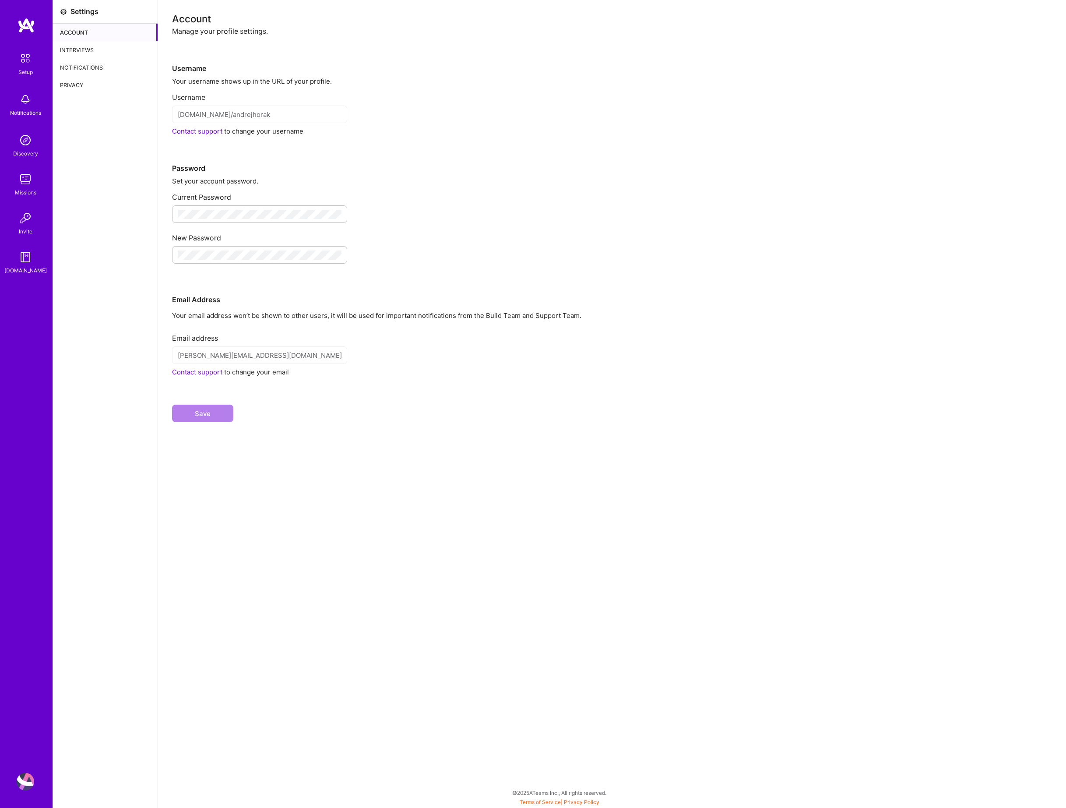
click at [45, 661] on div "Setup Notifications Discovery Missions Invite [DOMAIN_NAME]" at bounding box center [26, 389] width 53 height 743
click at [22, 661] on img at bounding box center [26, 782] width 18 height 18
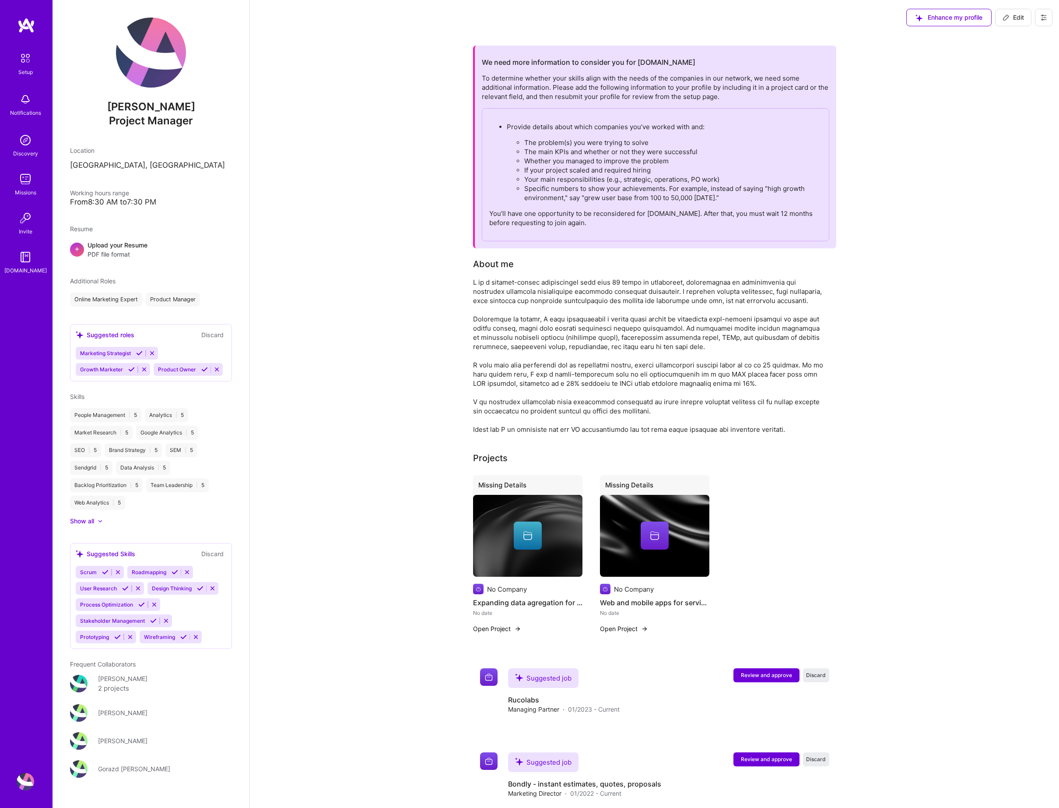
click at [925, 18] on span "Edit" at bounding box center [1013, 17] width 21 height 9
select select "US"
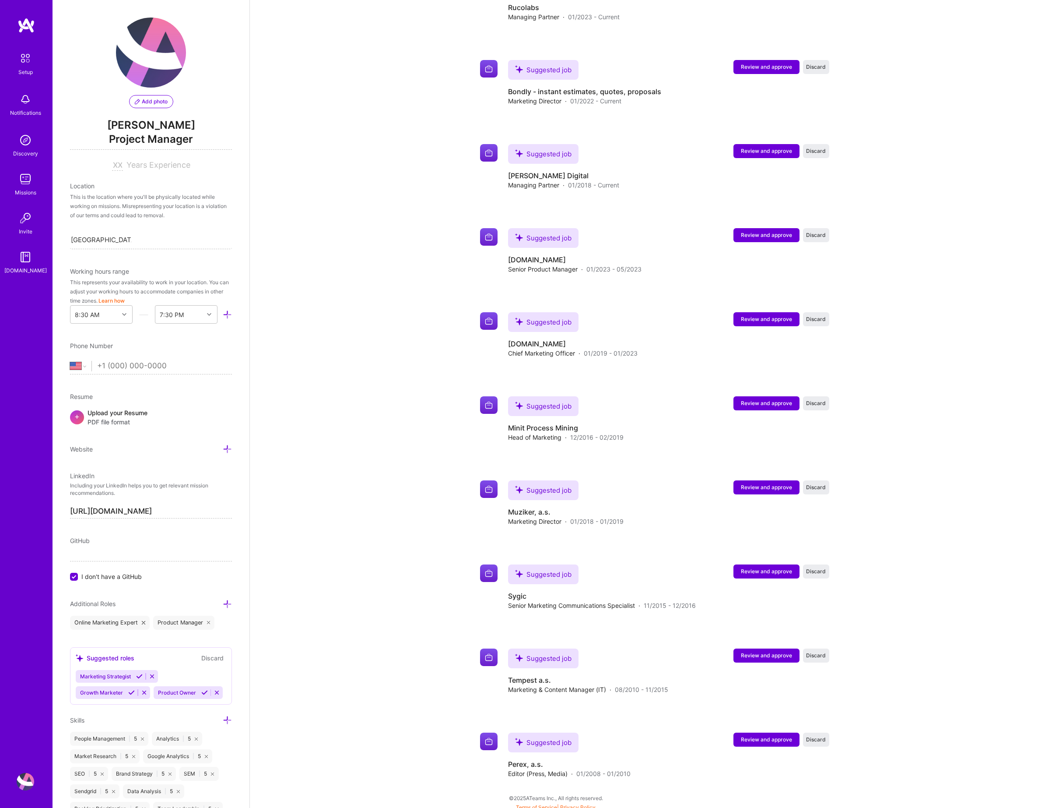
click at [25, 27] on img at bounding box center [27, 26] width 18 height 16
click at [25, 26] on img at bounding box center [27, 26] width 18 height 16
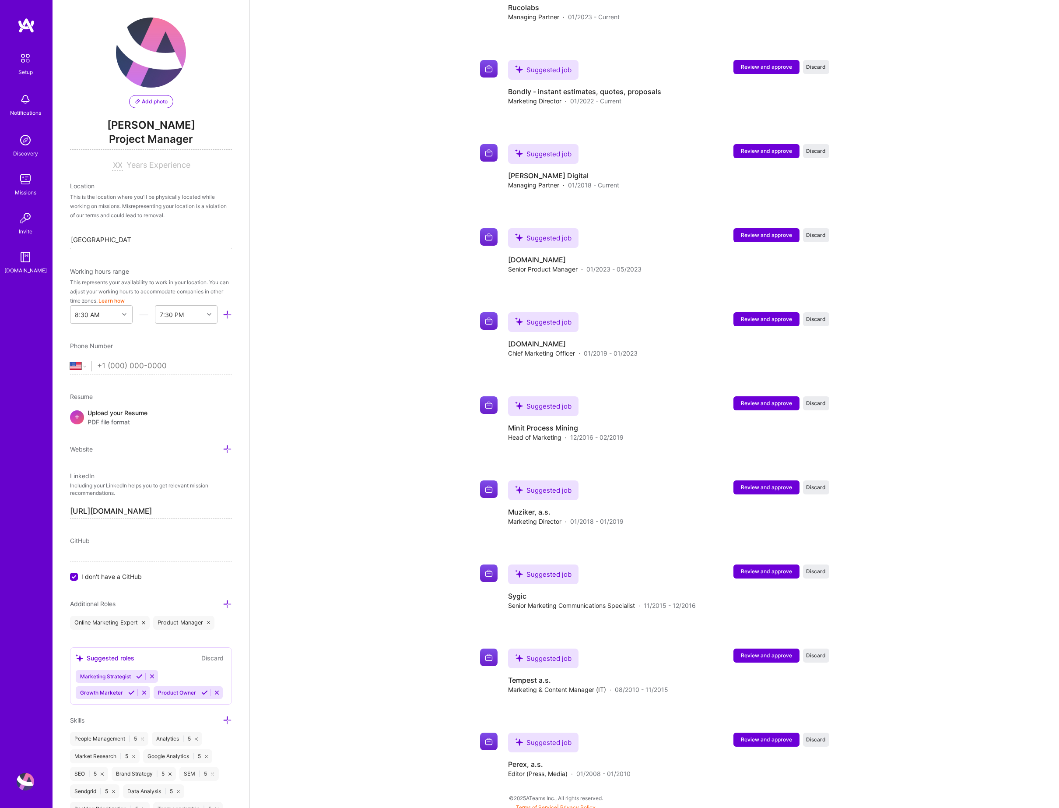
click at [25, 26] on img at bounding box center [27, 26] width 18 height 16
click at [25, 661] on img at bounding box center [26, 782] width 18 height 18
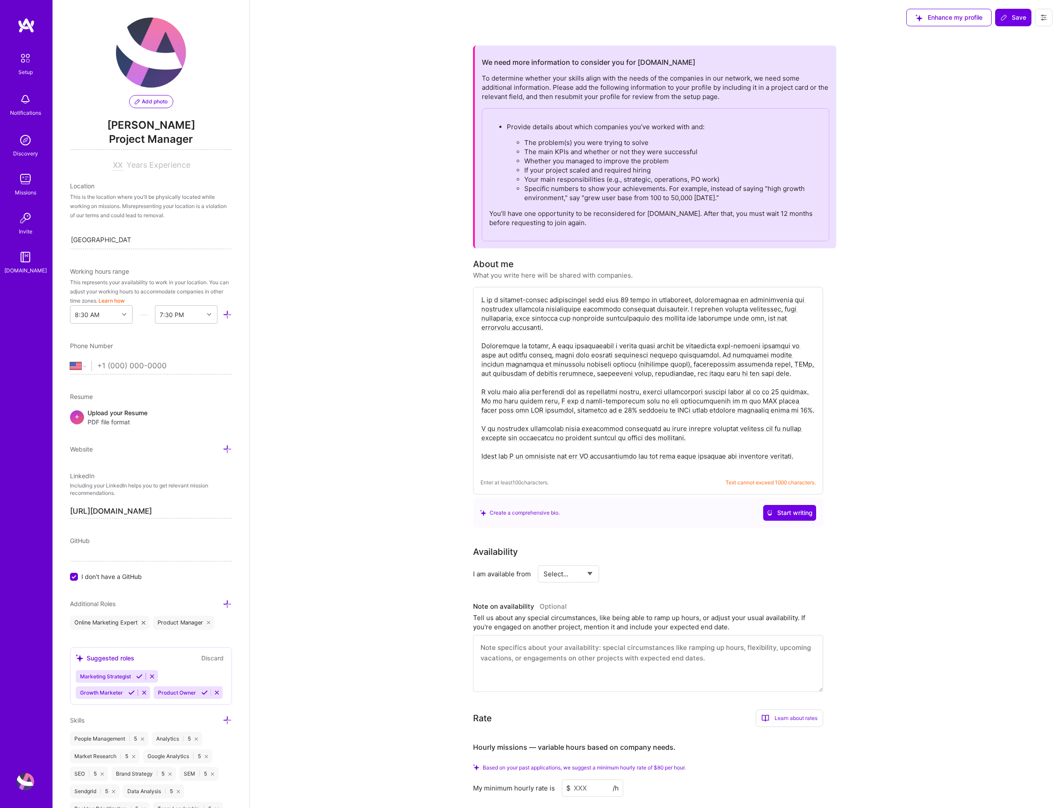
click at [925, 17] on button at bounding box center [1044, 18] width 18 height 18
click at [925, 55] on button "Payment method" at bounding box center [1020, 60] width 66 height 22
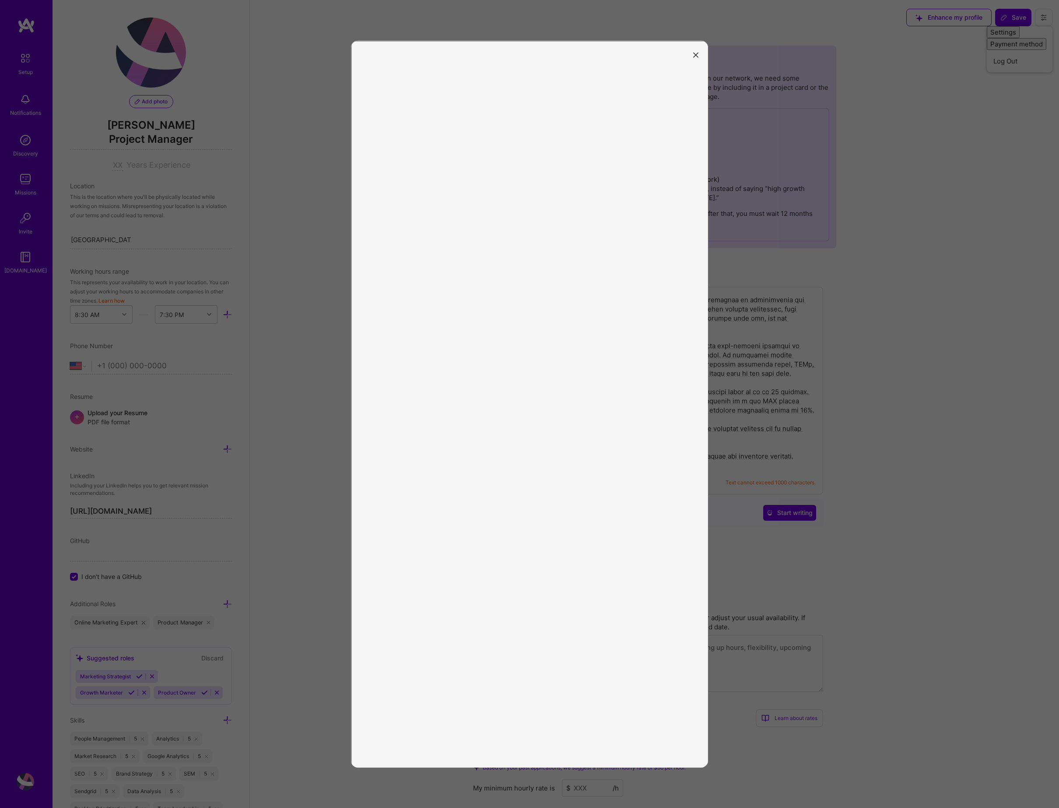
click at [696, 56] on icon "modal" at bounding box center [695, 55] width 5 height 5
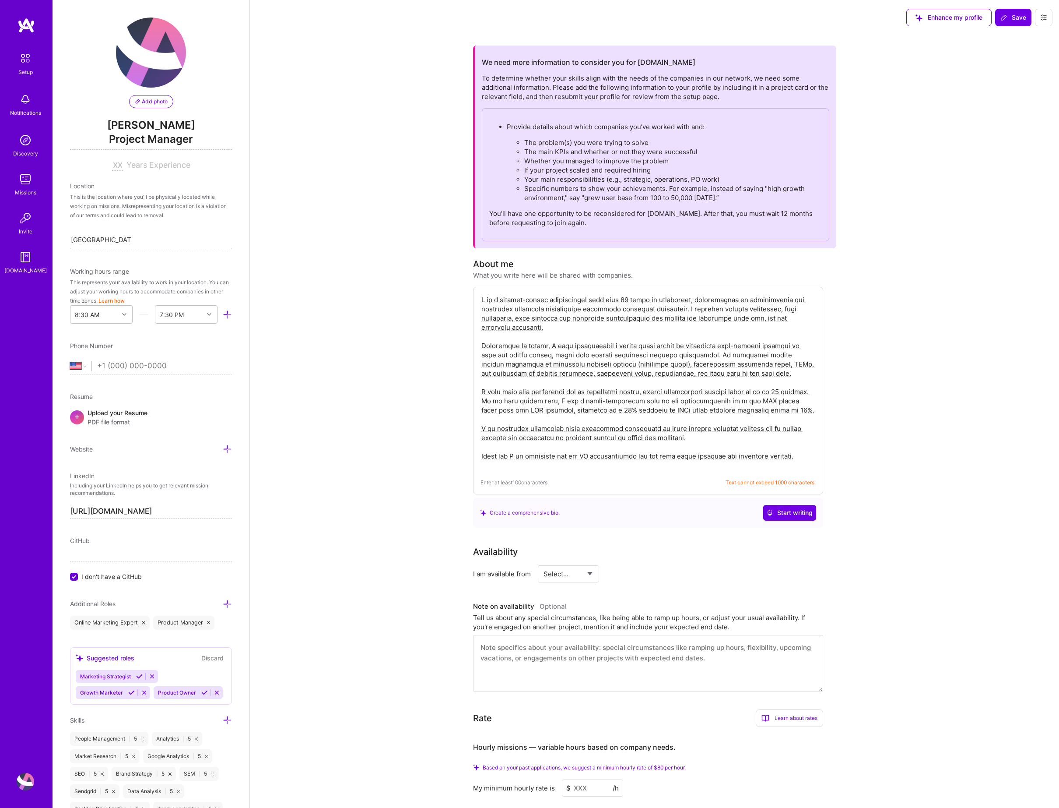
click at [925, 14] on icon at bounding box center [1044, 17] width 7 height 7
